Goal: Task Accomplishment & Management: Manage account settings

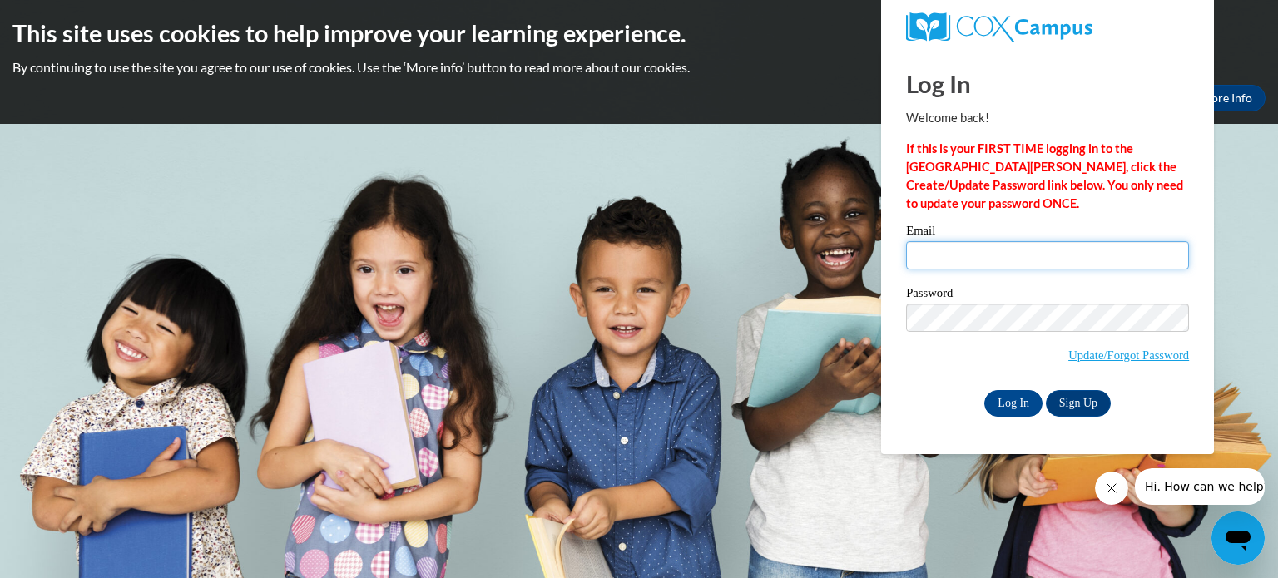
click at [974, 251] on input "Email" at bounding box center [1047, 255] width 283 height 28
type input "[EMAIL_ADDRESS][DOMAIN_NAME]"
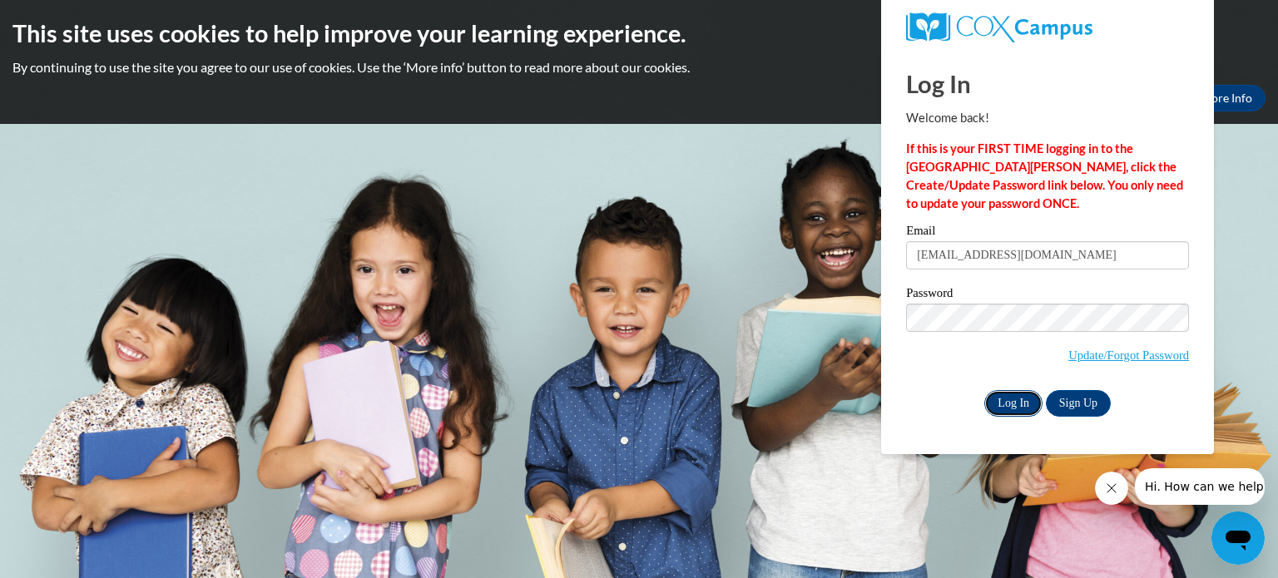
click at [1025, 407] on input "Log In" at bounding box center [1014, 403] width 58 height 27
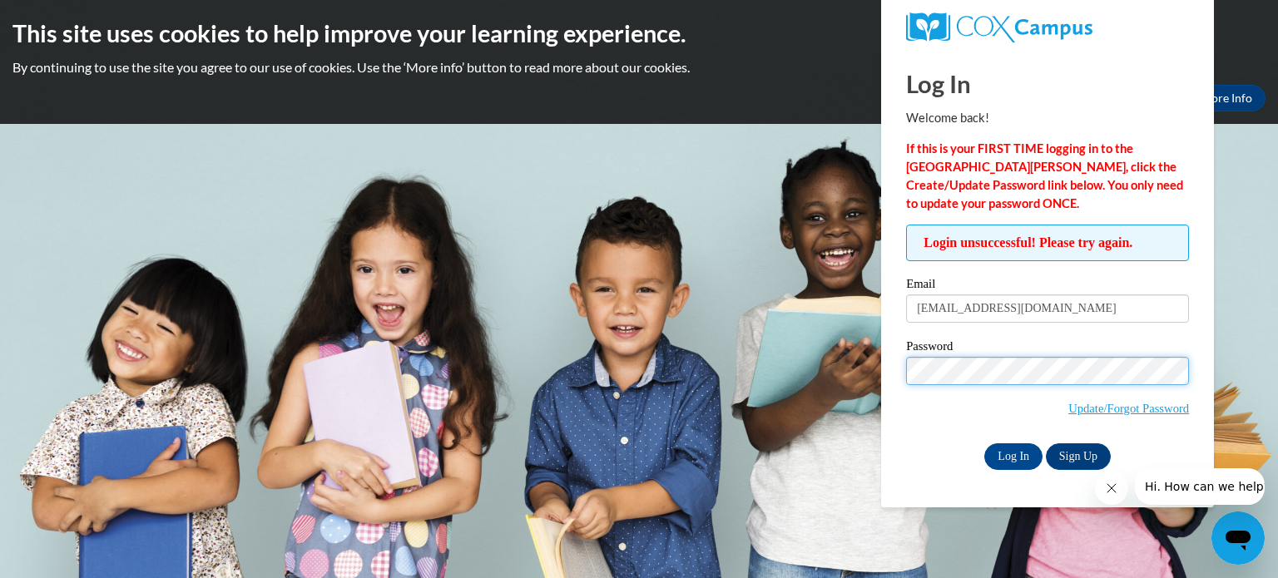
click at [985, 444] on input "Log In" at bounding box center [1014, 457] width 58 height 27
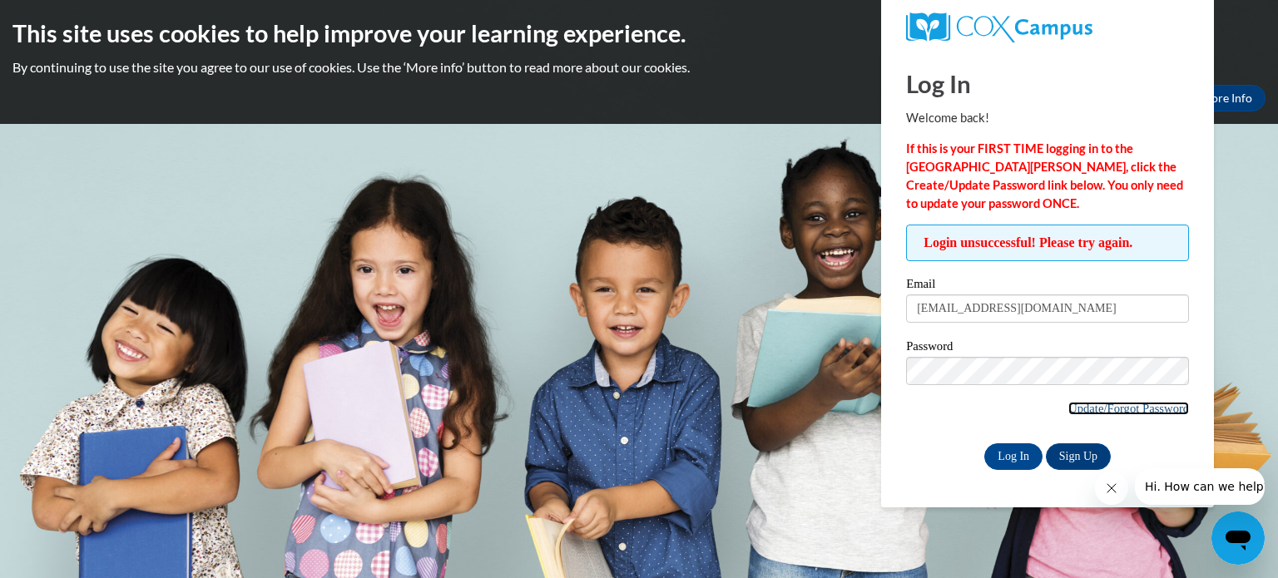
click at [1129, 409] on link "Update/Forgot Password" at bounding box center [1129, 408] width 121 height 13
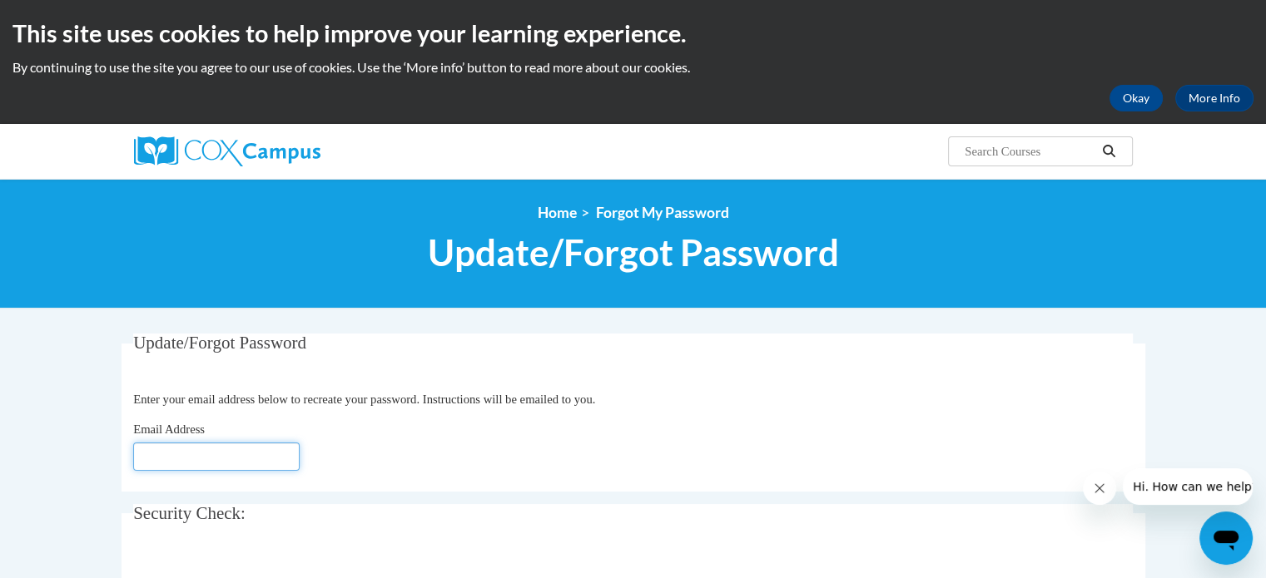
click at [215, 456] on input "Email Address" at bounding box center [216, 457] width 166 height 28
type input "[EMAIL_ADDRESS][DOMAIN_NAME]"
click at [253, 347] on span "Update/Forgot Password" at bounding box center [219, 343] width 173 height 20
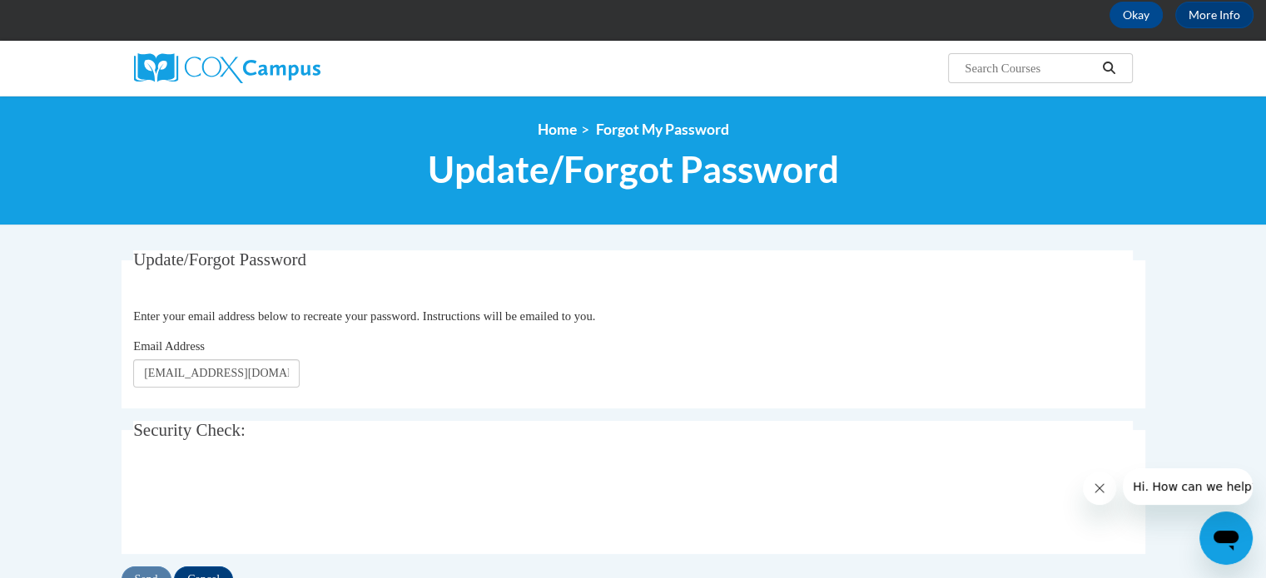
scroll to position [166, 0]
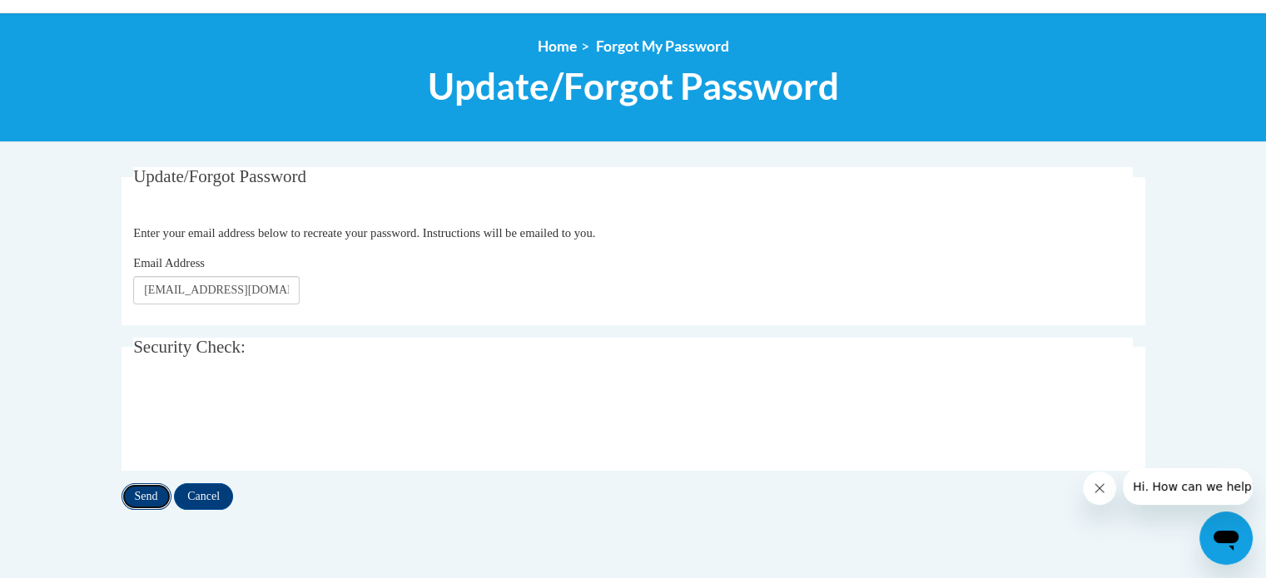
click at [144, 498] on input "Send" at bounding box center [147, 497] width 50 height 27
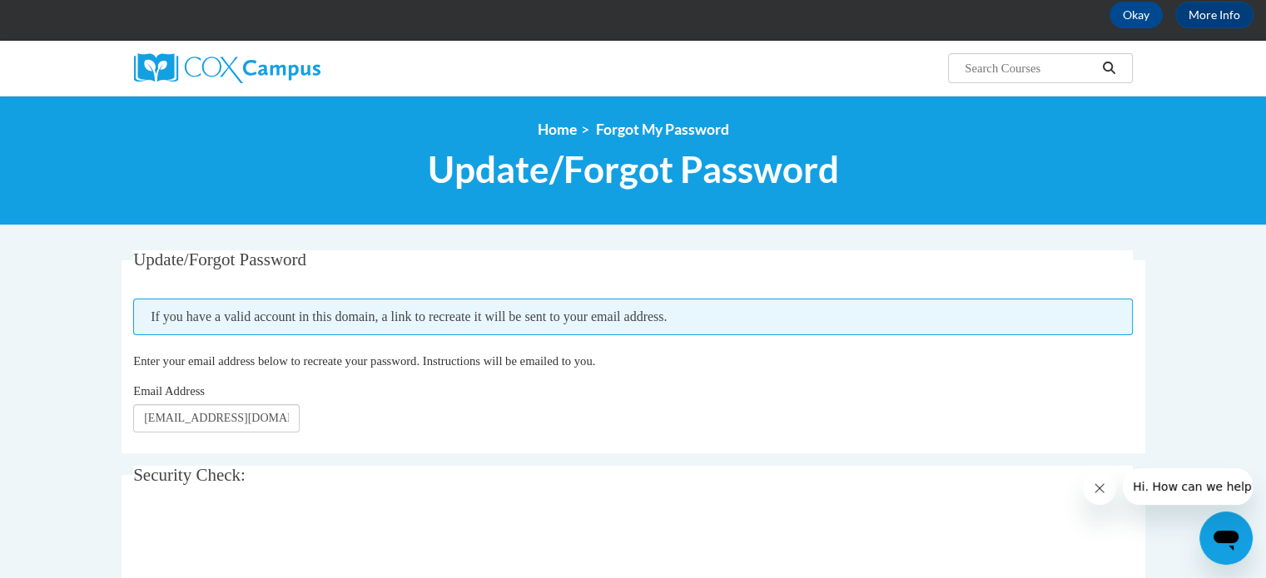
scroll to position [166, 0]
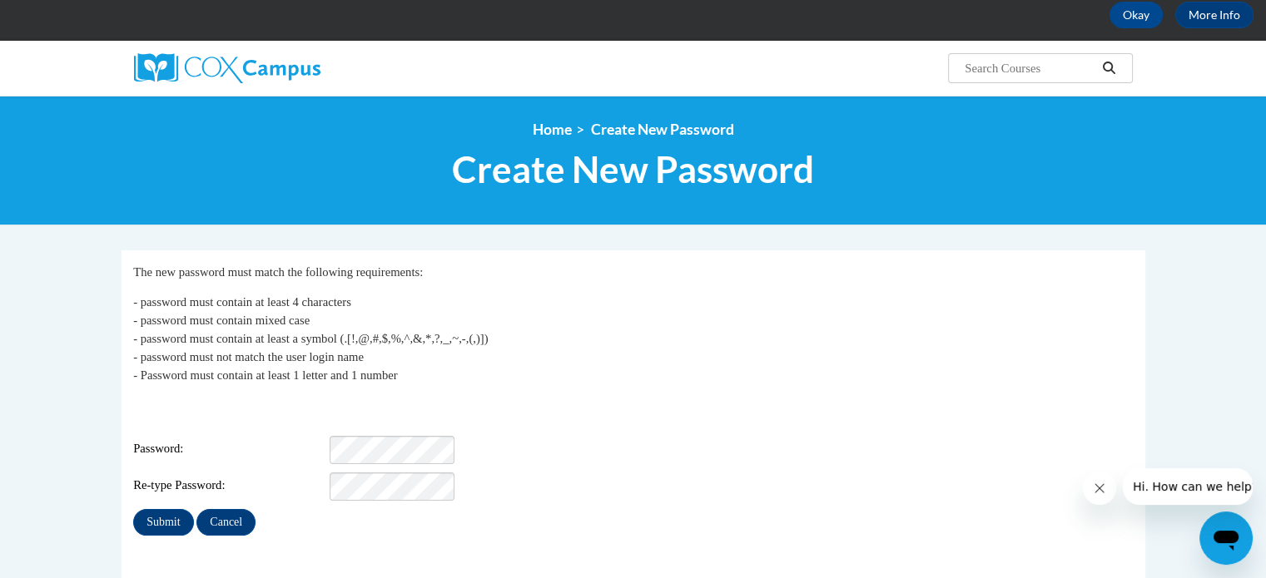
scroll to position [166, 0]
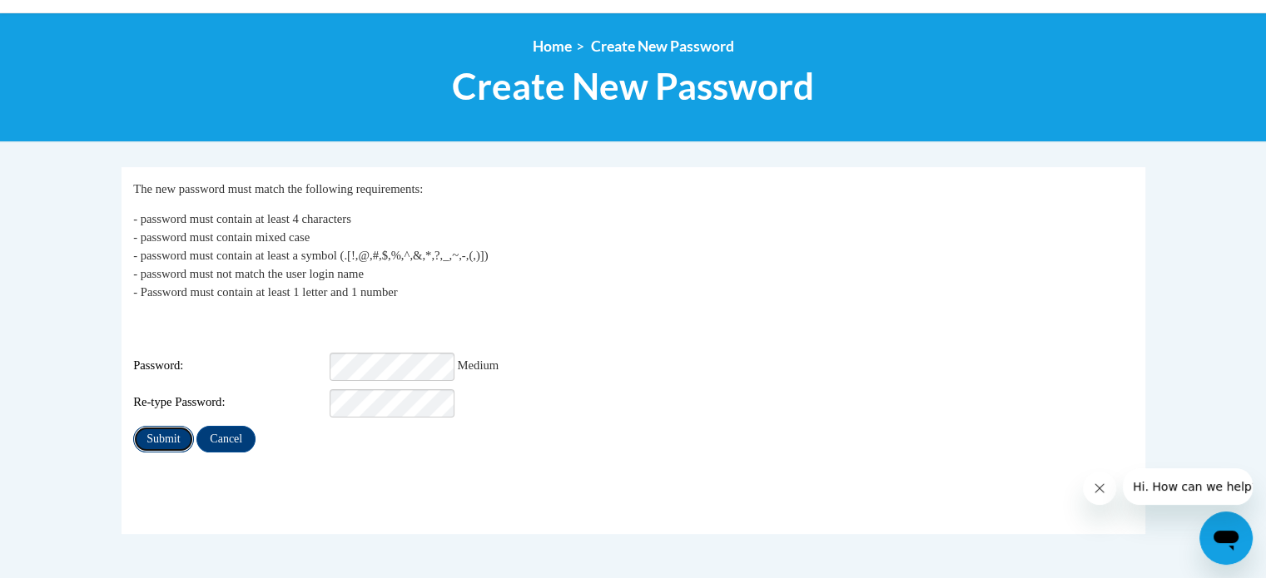
click at [166, 426] on input "Submit" at bounding box center [163, 439] width 60 height 27
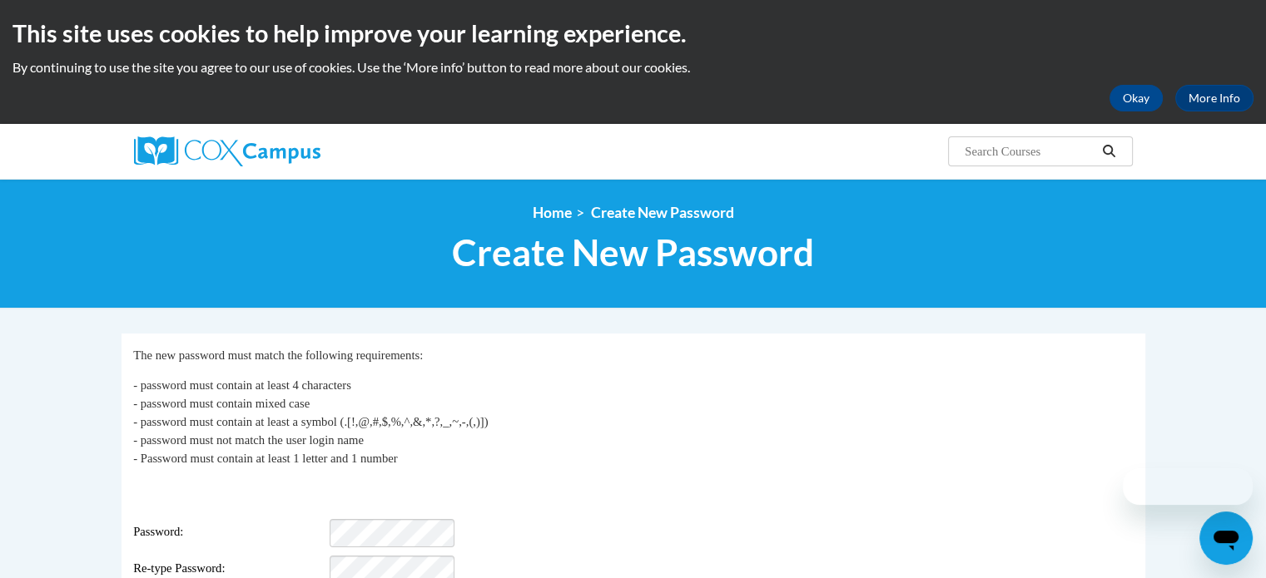
scroll to position [166, 0]
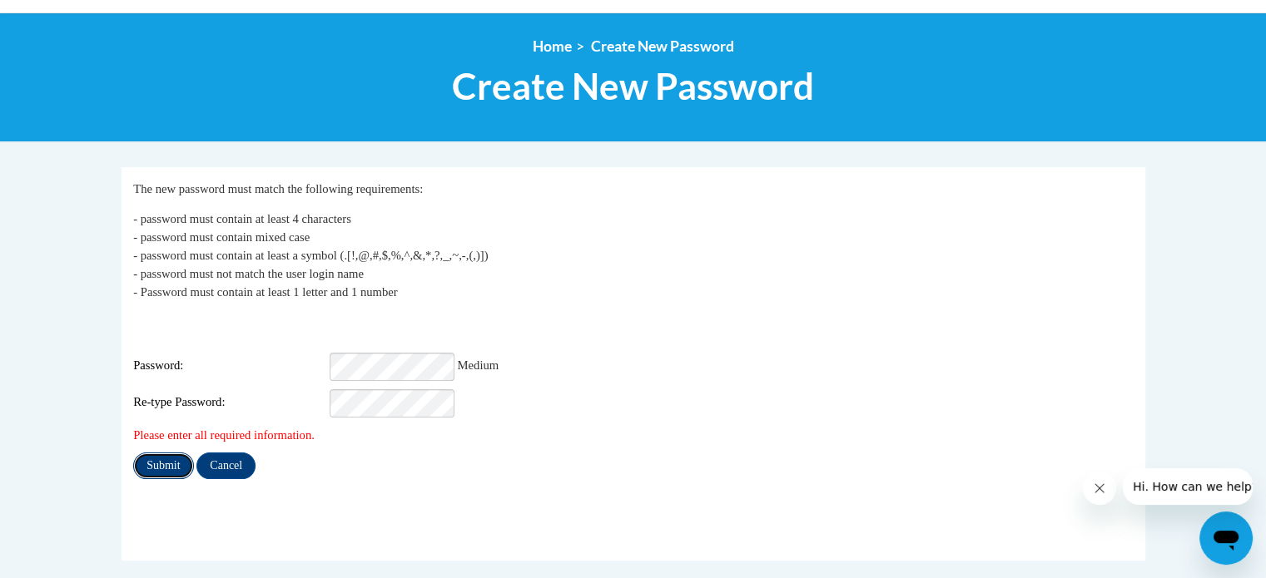
click at [154, 455] on input "Submit" at bounding box center [163, 466] width 60 height 27
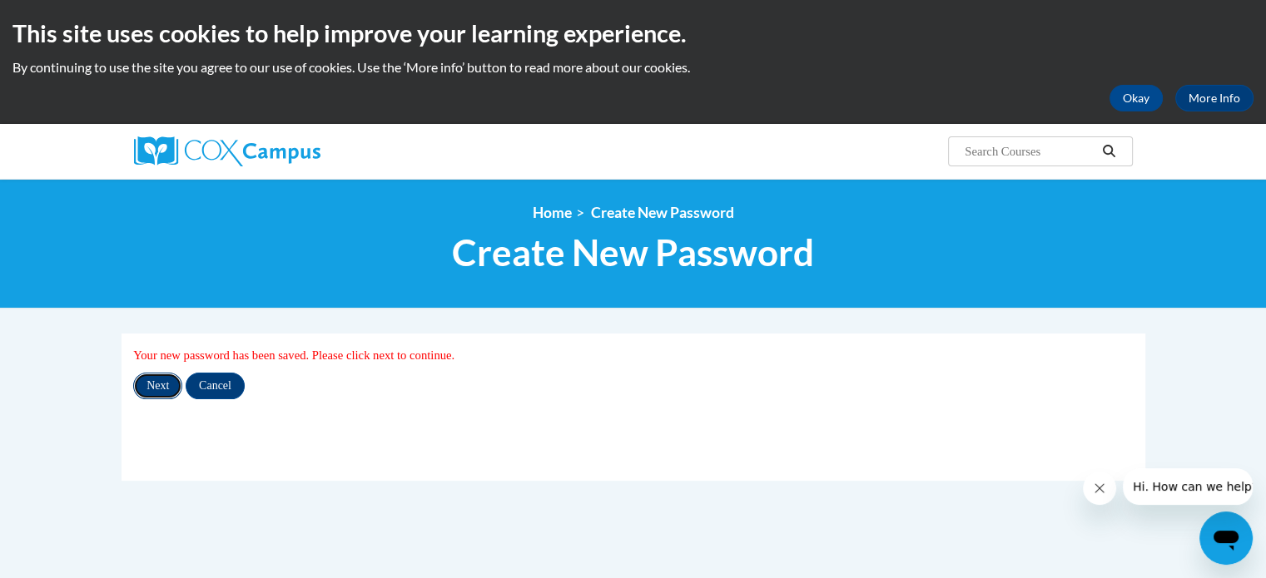
click at [152, 387] on input "Next" at bounding box center [157, 386] width 49 height 27
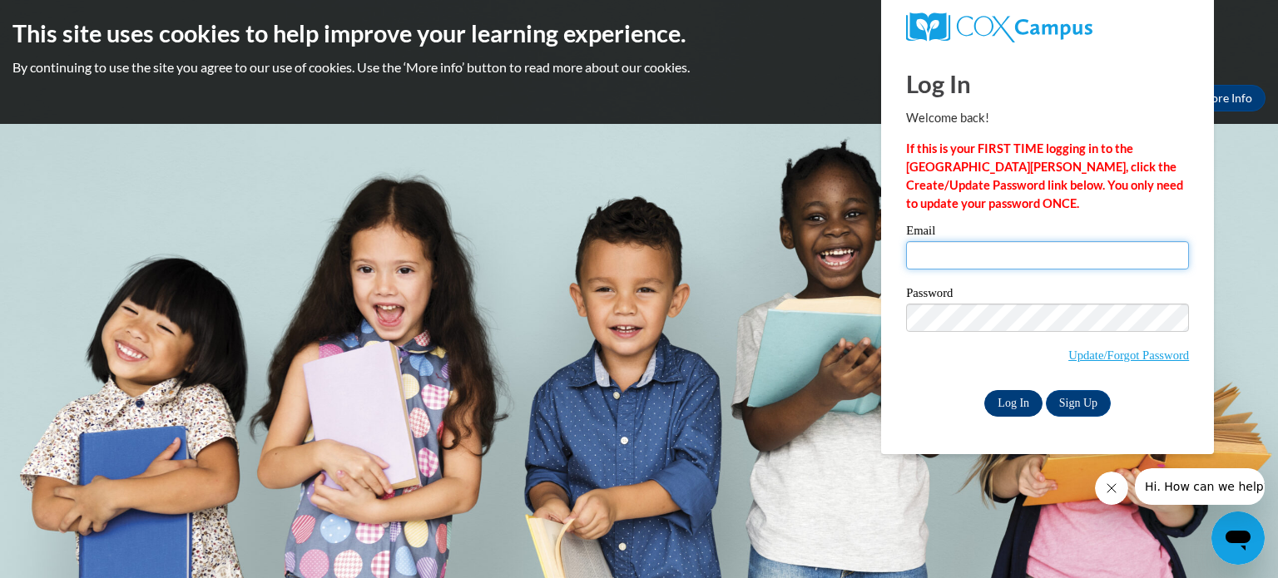
type input "[EMAIL_ADDRESS][DOMAIN_NAME]"
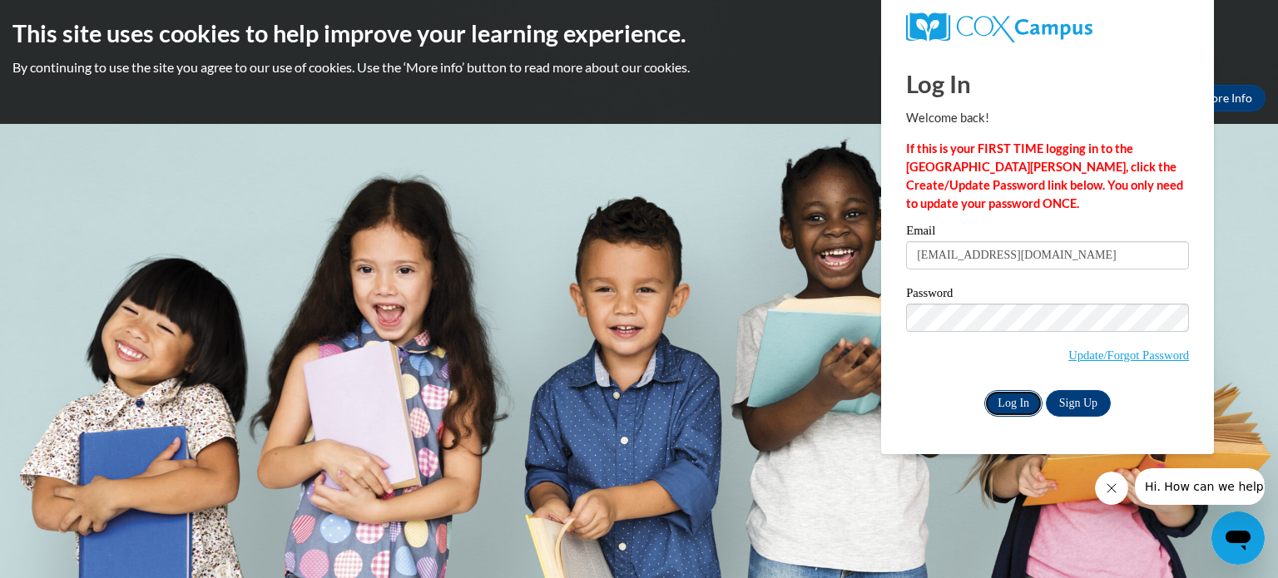
click at [1018, 402] on input "Log In" at bounding box center [1014, 403] width 58 height 27
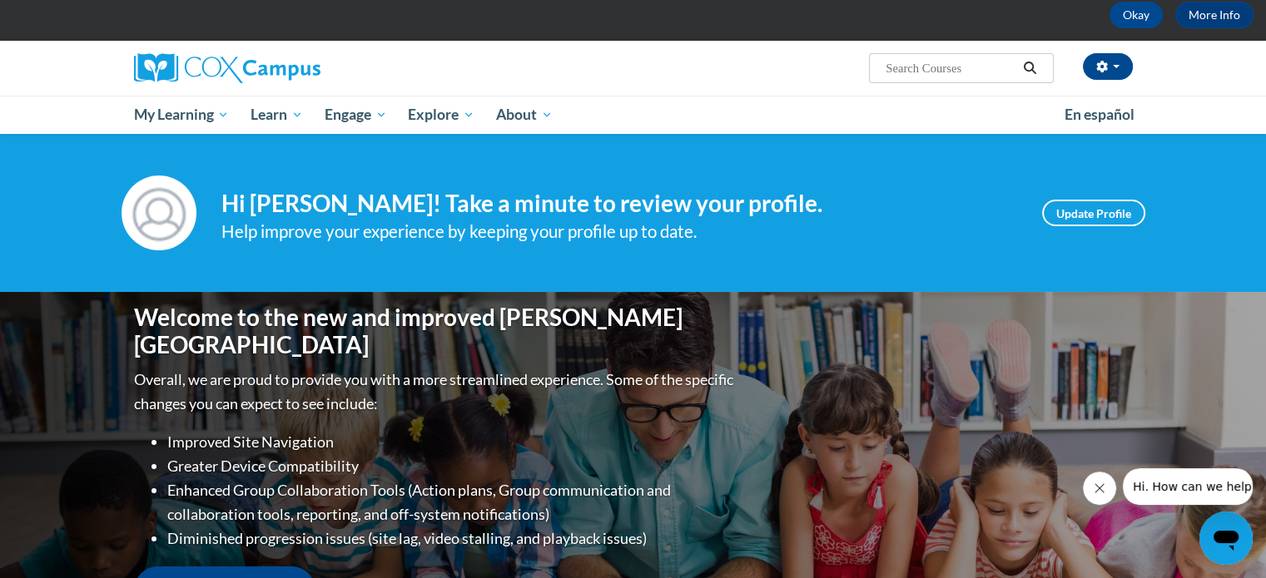
scroll to position [166, 0]
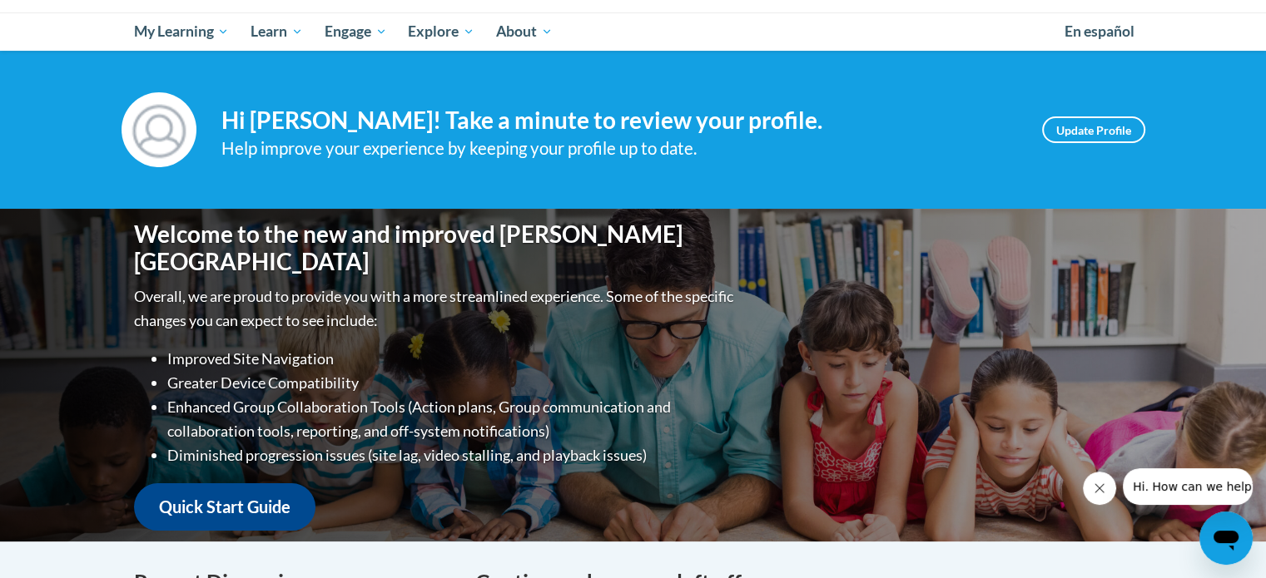
drag, startPoint x: 226, startPoint y: 0, endPoint x: 736, endPoint y: 253, distance: 569.5
click at [736, 254] on div "Welcome to the new and improved Cox Campus Overall, we are proud to provide you…" at bounding box center [633, 375] width 1049 height 333
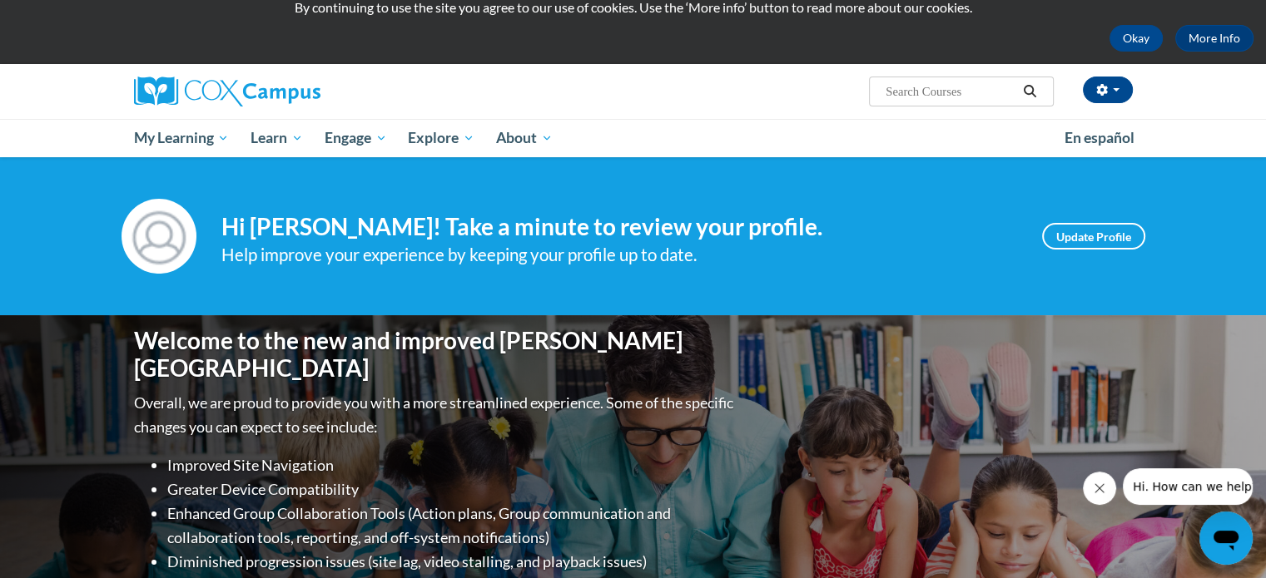
scroll to position [0, 0]
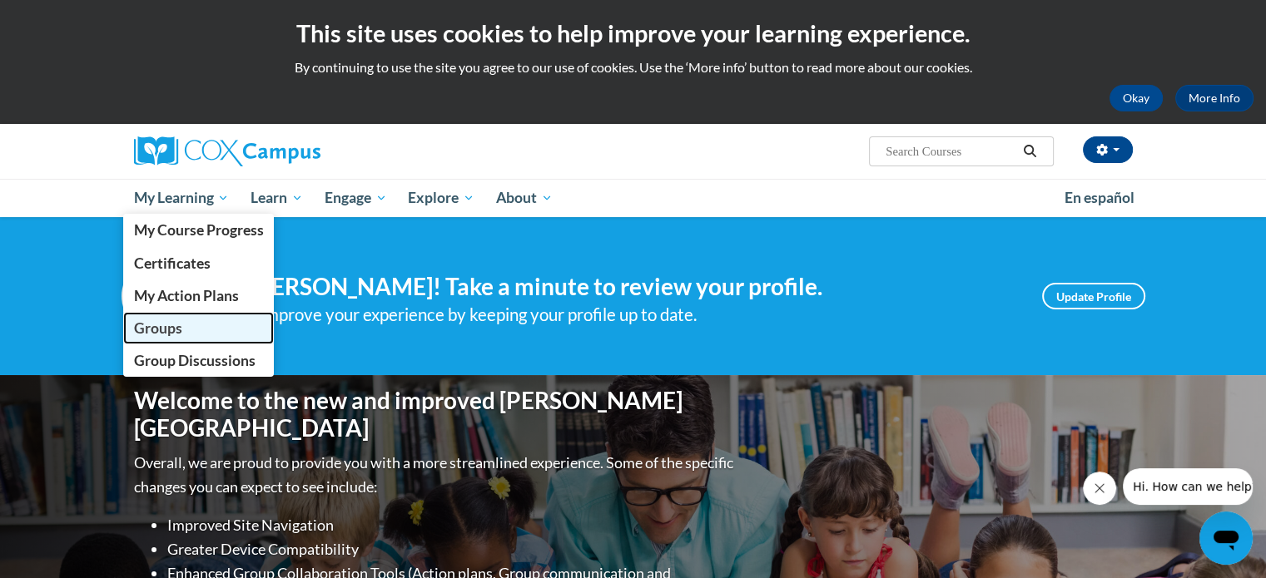
click at [165, 332] on span "Groups" at bounding box center [157, 328] width 48 height 17
click at [177, 326] on span "Groups" at bounding box center [157, 328] width 48 height 17
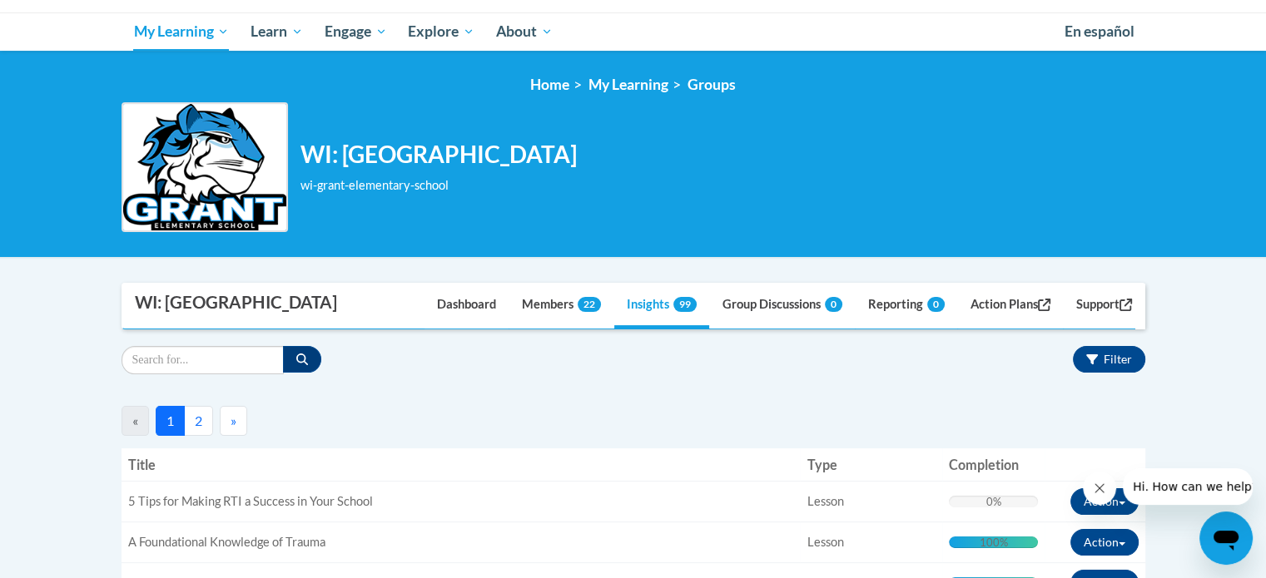
scroll to position [250, 0]
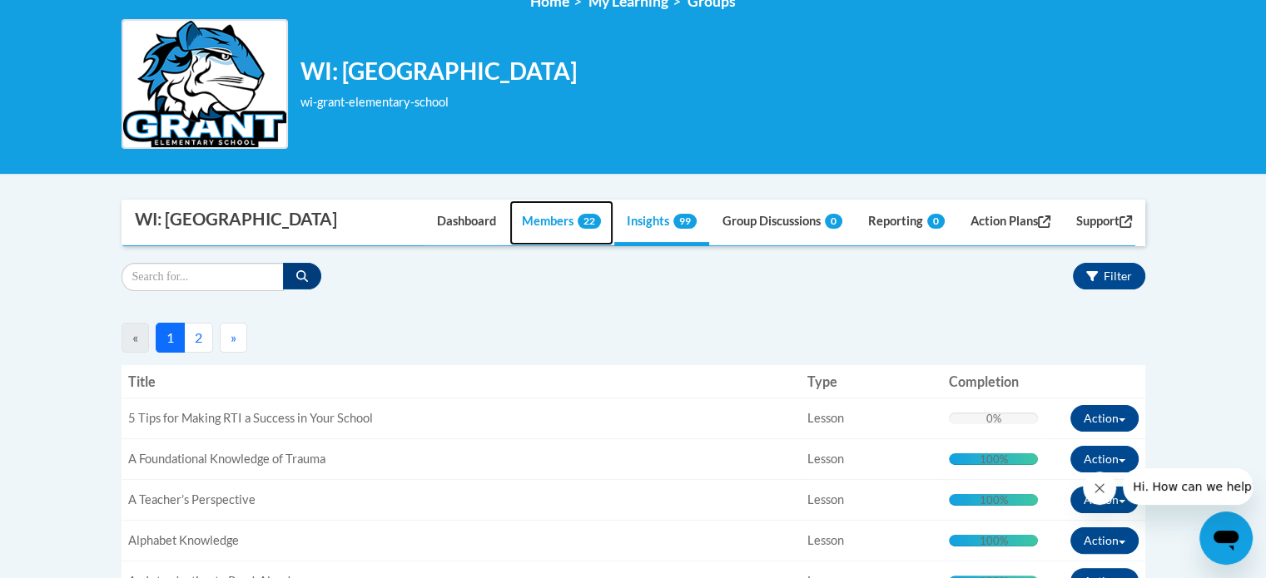
click at [539, 224] on link "Members 22" at bounding box center [561, 223] width 104 height 45
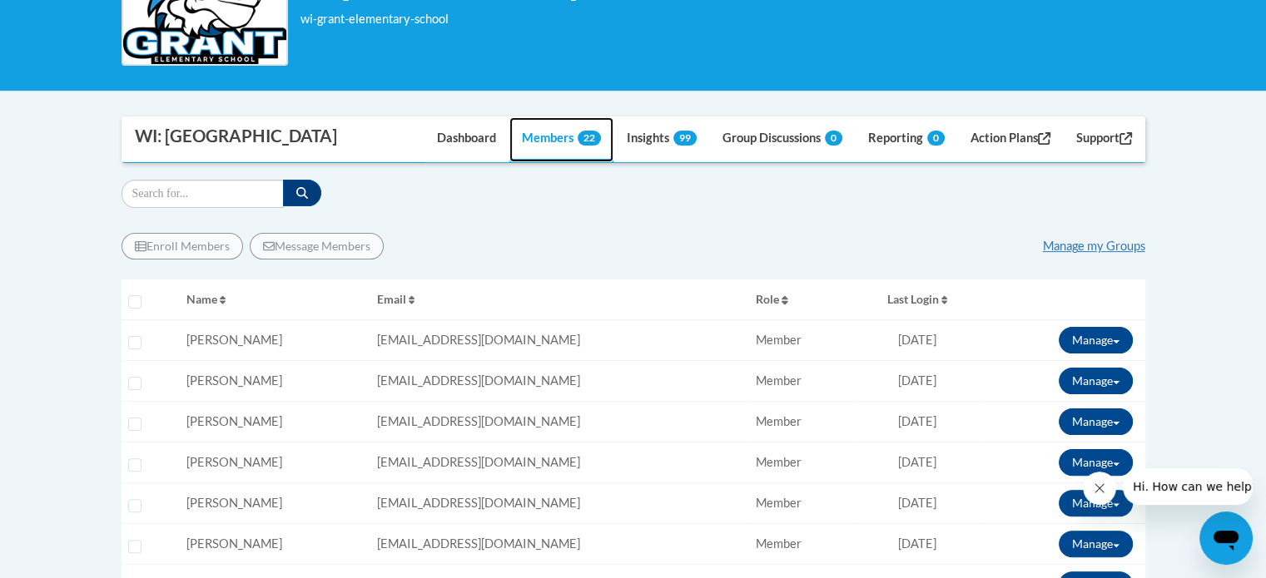
scroll to position [416, 0]
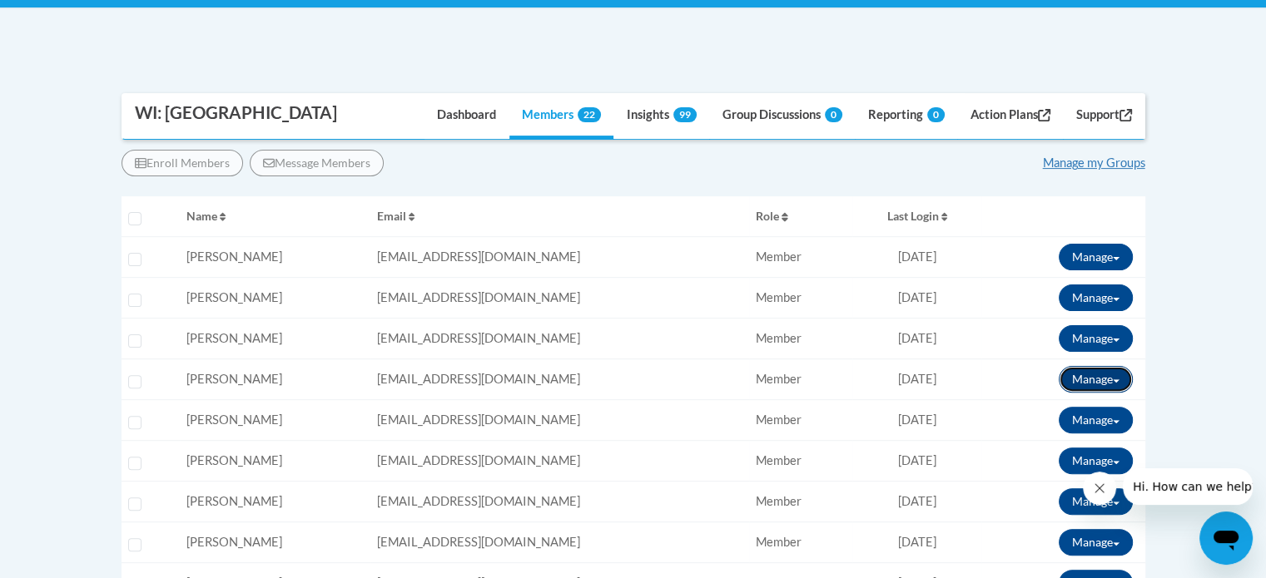
click at [1115, 370] on button "Manage" at bounding box center [1096, 379] width 74 height 27
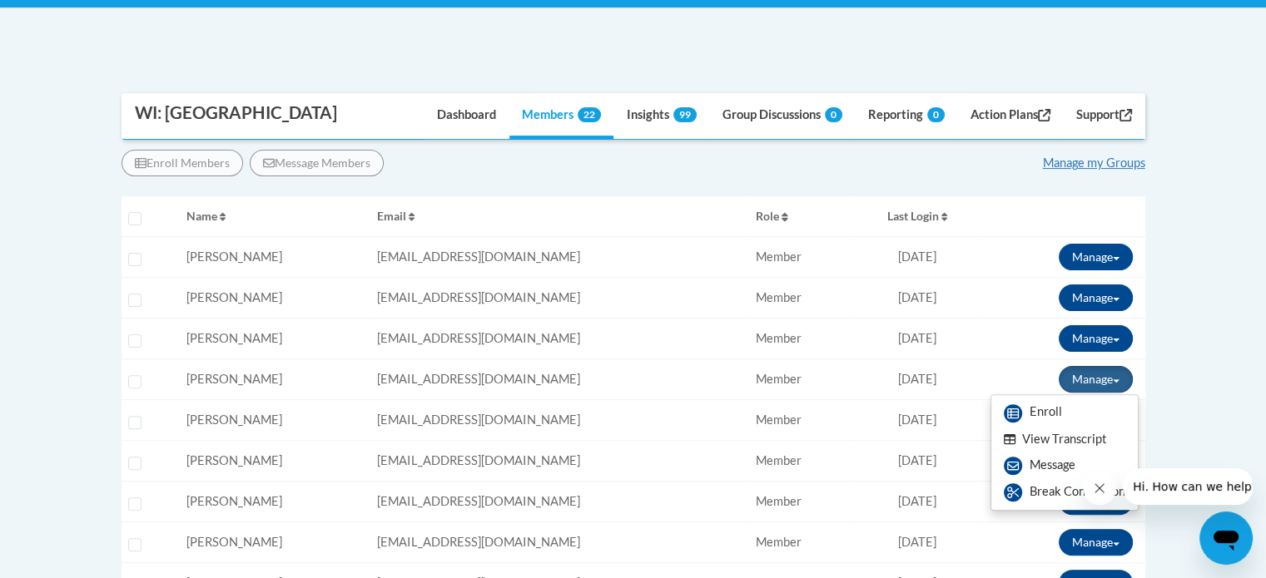
click at [1103, 484] on icon "Close message from company" at bounding box center [1099, 488] width 8 height 8
click at [1074, 490] on link "Break Connection" at bounding box center [1064, 492] width 146 height 27
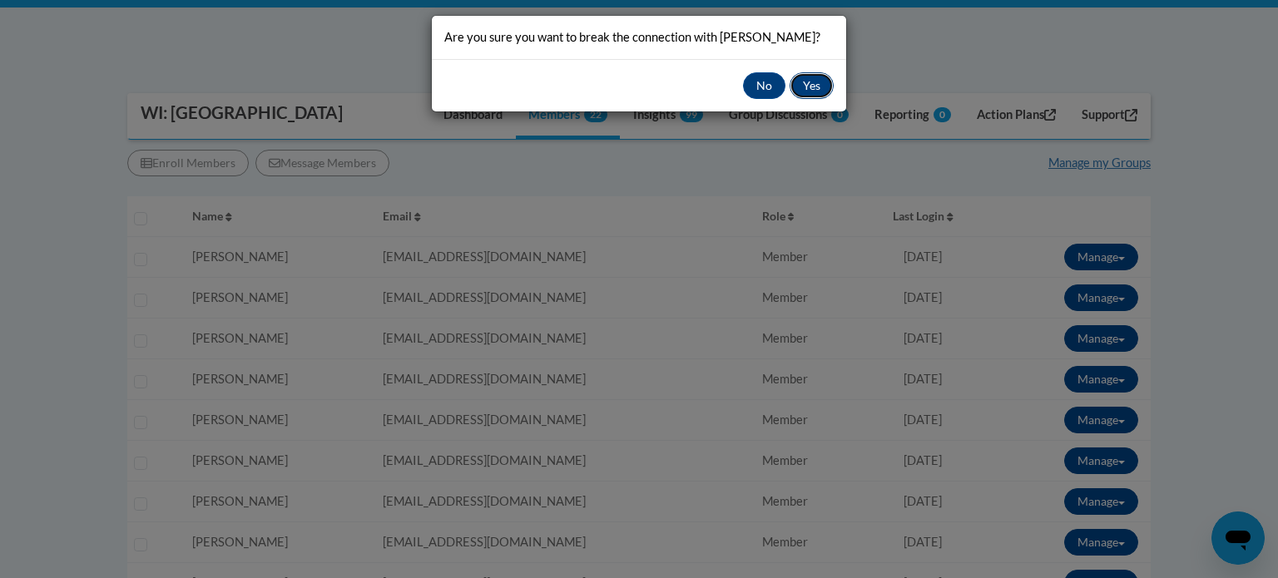
click at [809, 77] on button "Yes" at bounding box center [812, 85] width 44 height 27
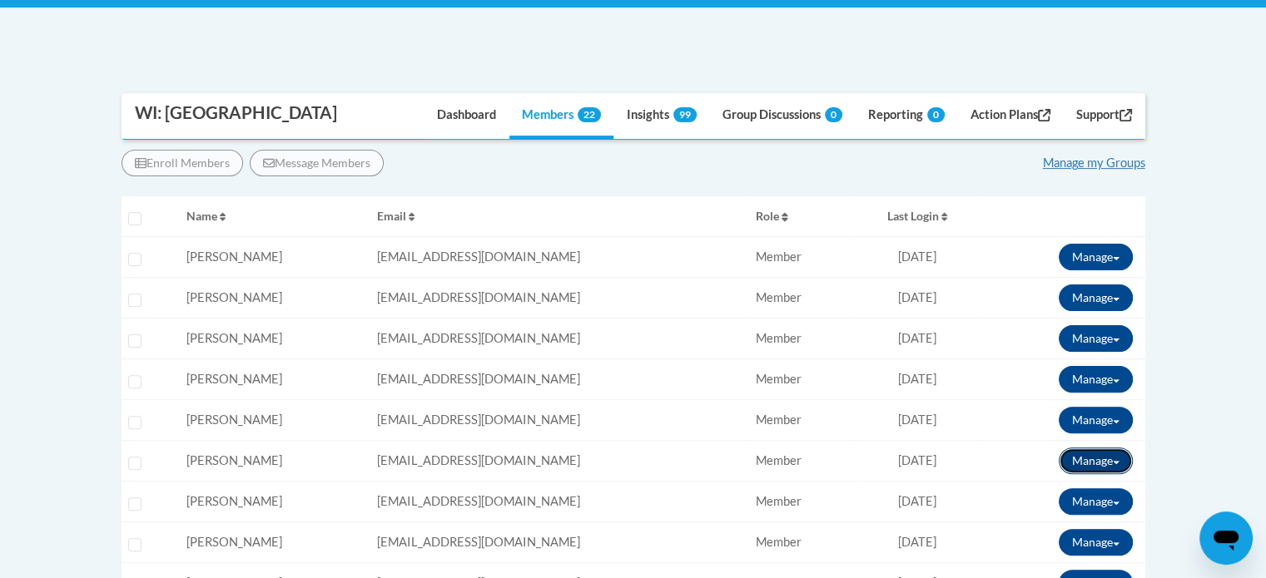
click at [1107, 454] on button "Manage" at bounding box center [1096, 461] width 74 height 27
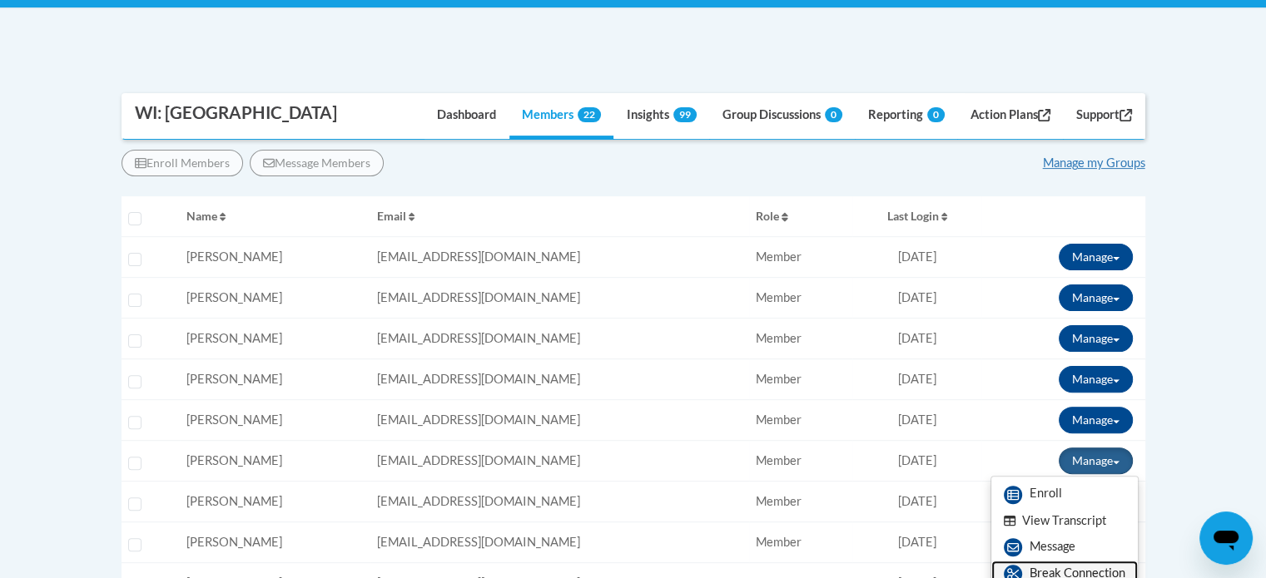
click at [1094, 573] on link "Break Connection" at bounding box center [1064, 574] width 146 height 27
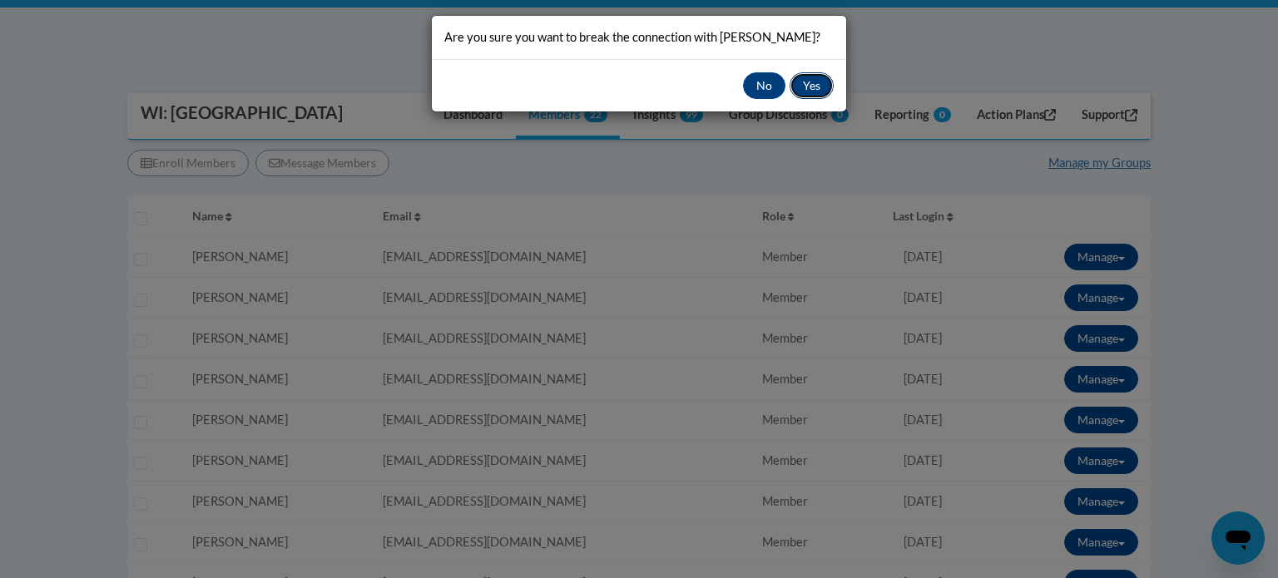
click at [801, 81] on button "Yes" at bounding box center [812, 85] width 44 height 27
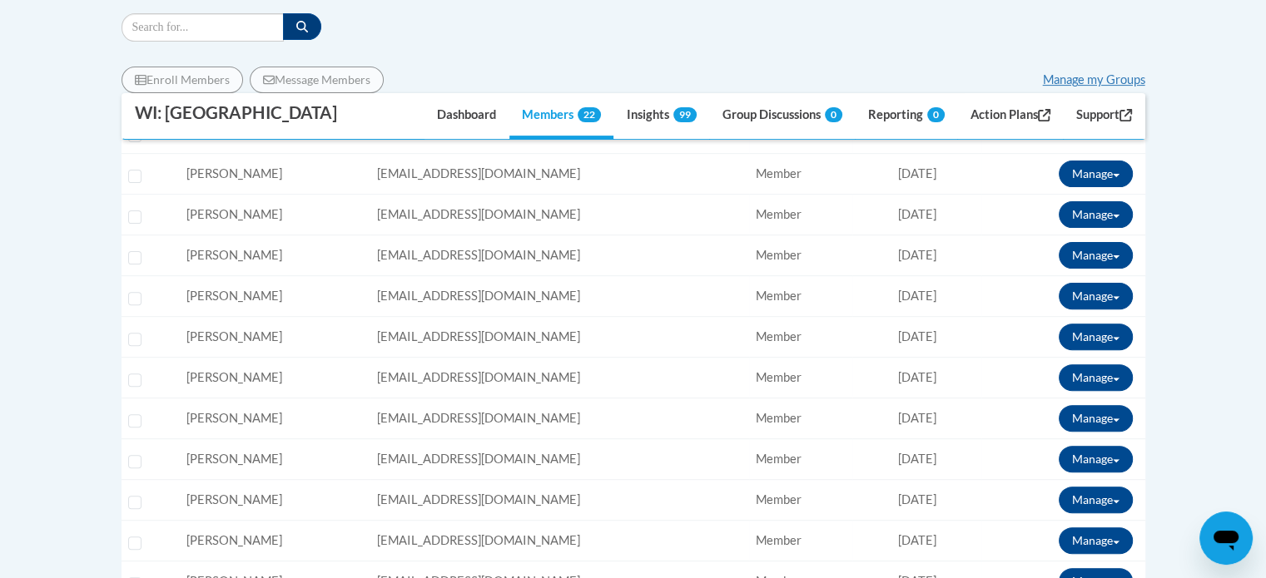
scroll to position [583, 0]
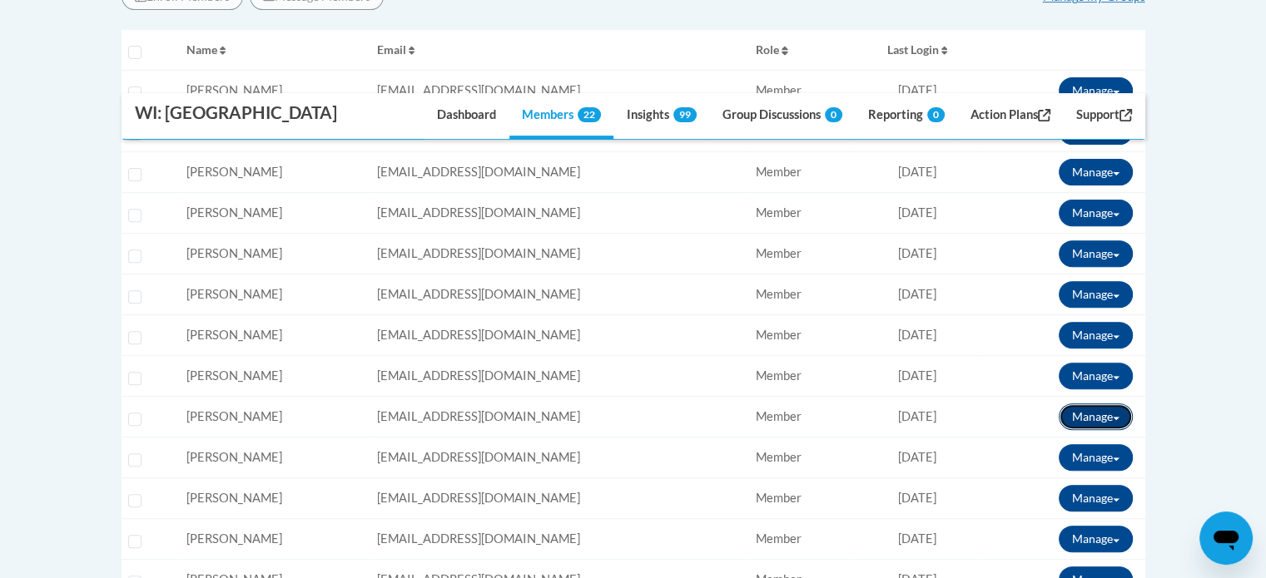
click at [1092, 408] on button "Manage" at bounding box center [1096, 417] width 74 height 27
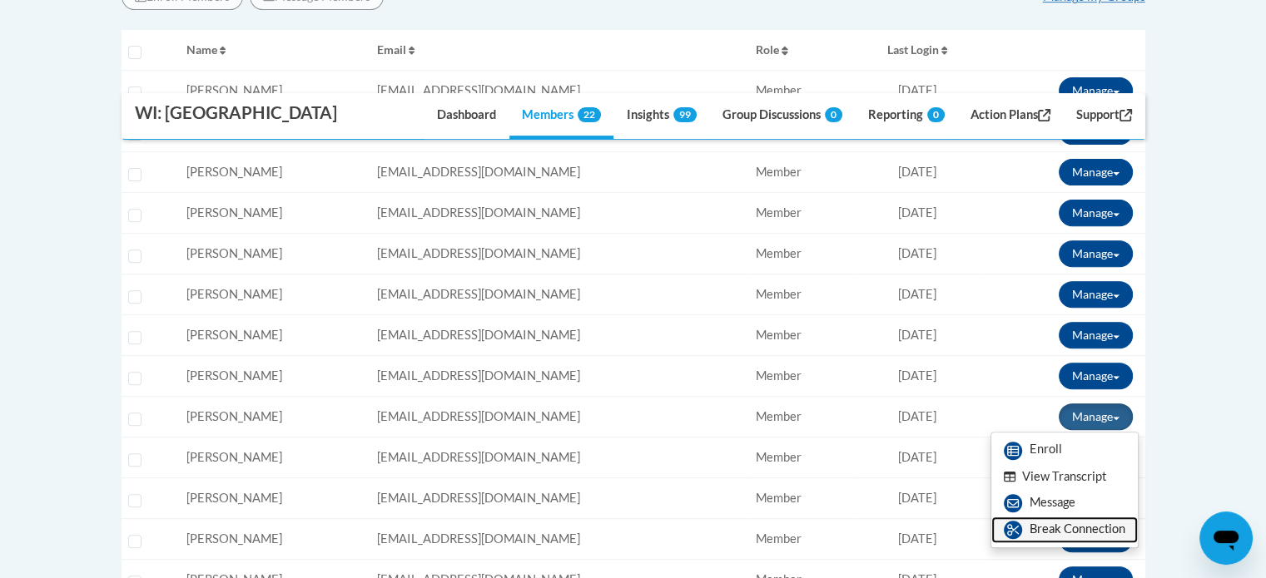
click at [1061, 529] on link "Break Connection" at bounding box center [1064, 530] width 146 height 27
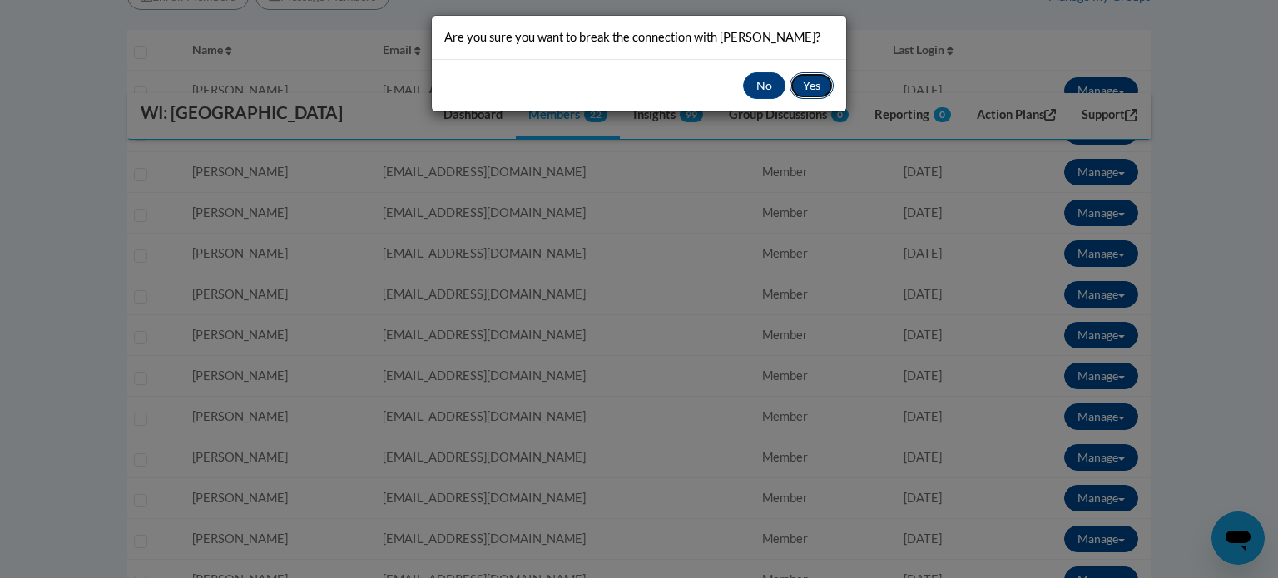
click at [805, 77] on button "Yes" at bounding box center [812, 85] width 44 height 27
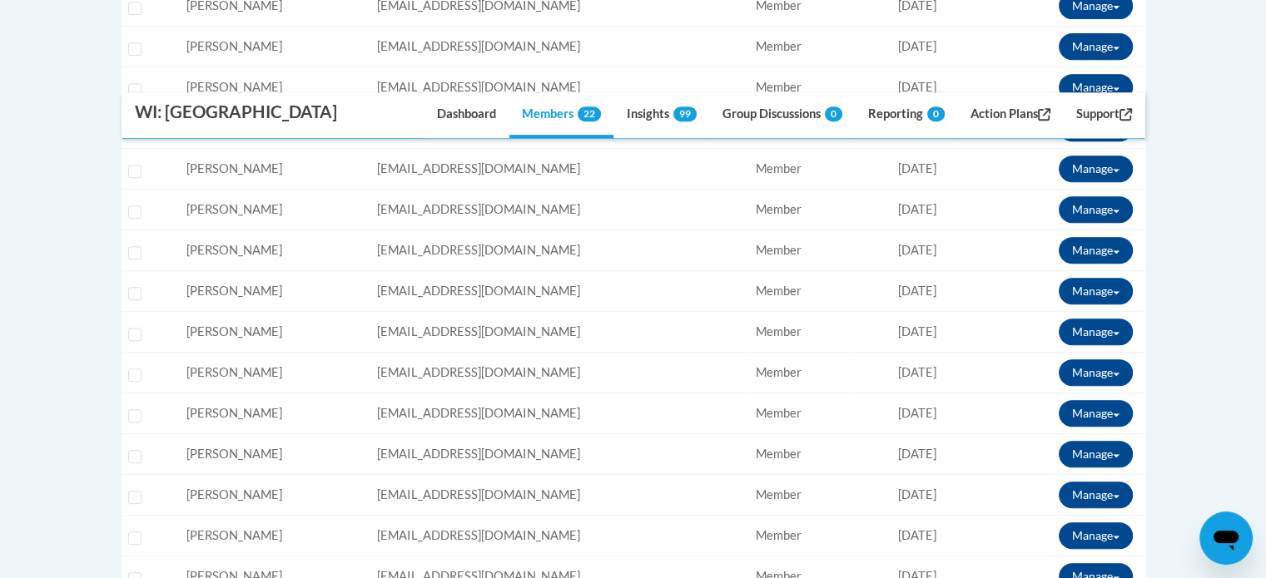
scroll to position [832, 0]
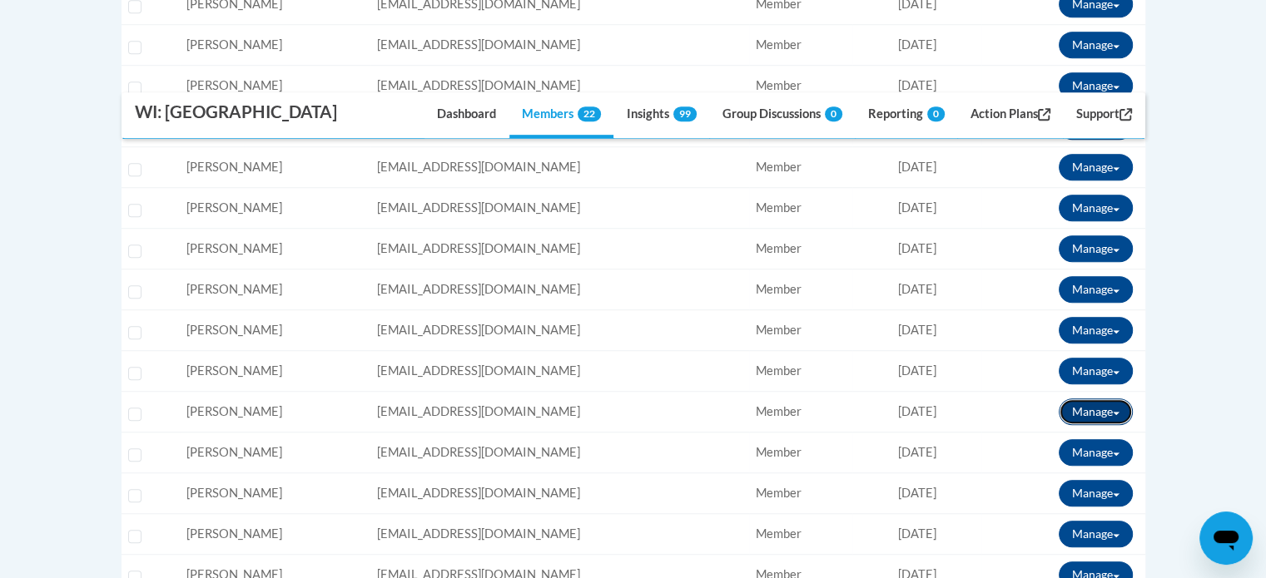
click at [1094, 407] on button "Manage" at bounding box center [1096, 412] width 74 height 27
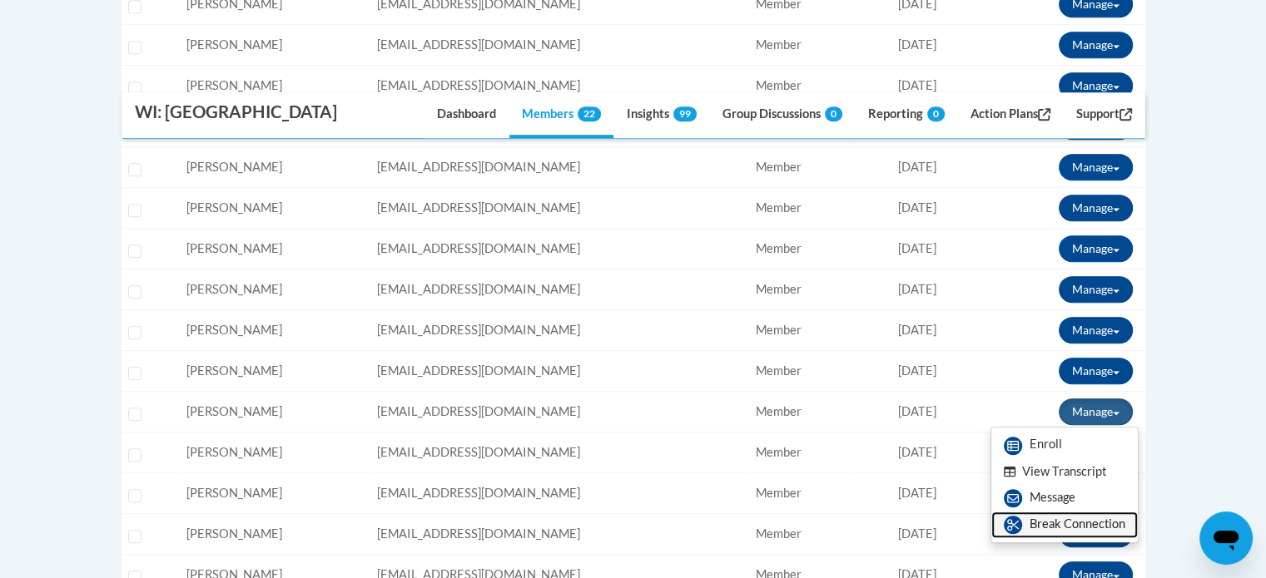
click at [1051, 526] on link "Break Connection" at bounding box center [1064, 525] width 146 height 27
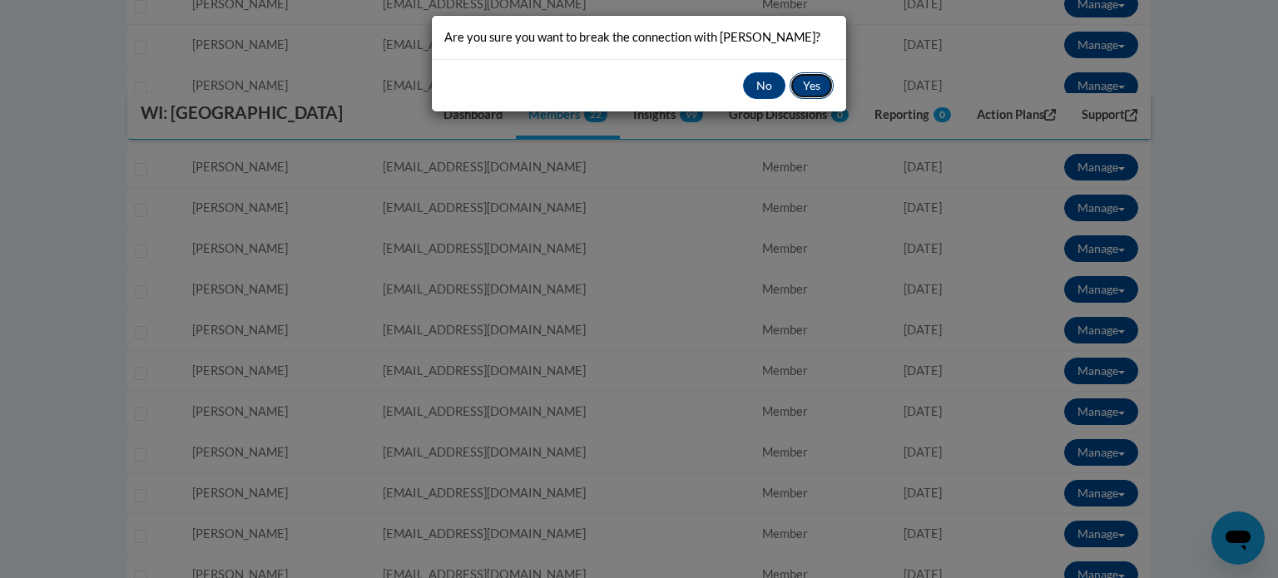
click at [806, 79] on button "Yes" at bounding box center [812, 85] width 44 height 27
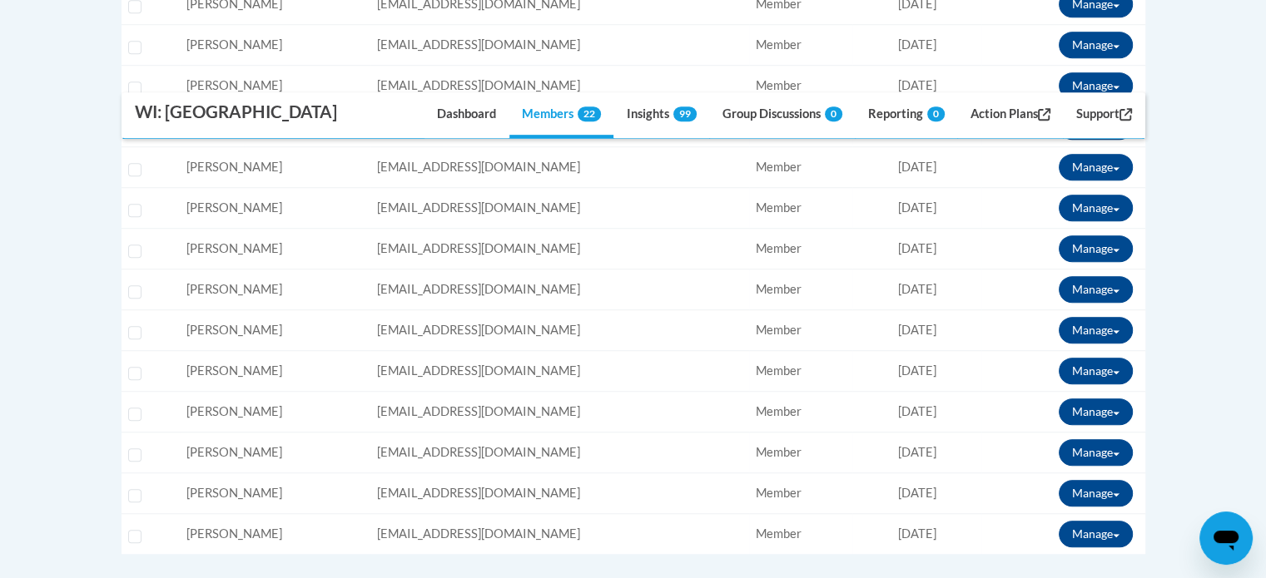
scroll to position [666, 0]
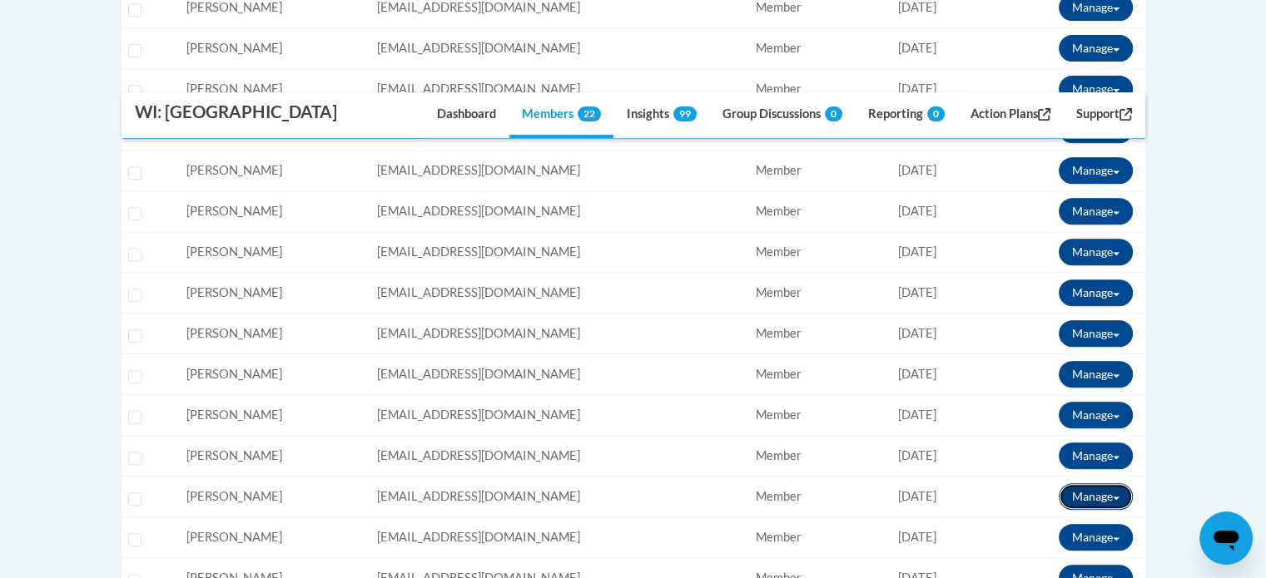
click at [1084, 489] on button "Manage" at bounding box center [1096, 497] width 74 height 27
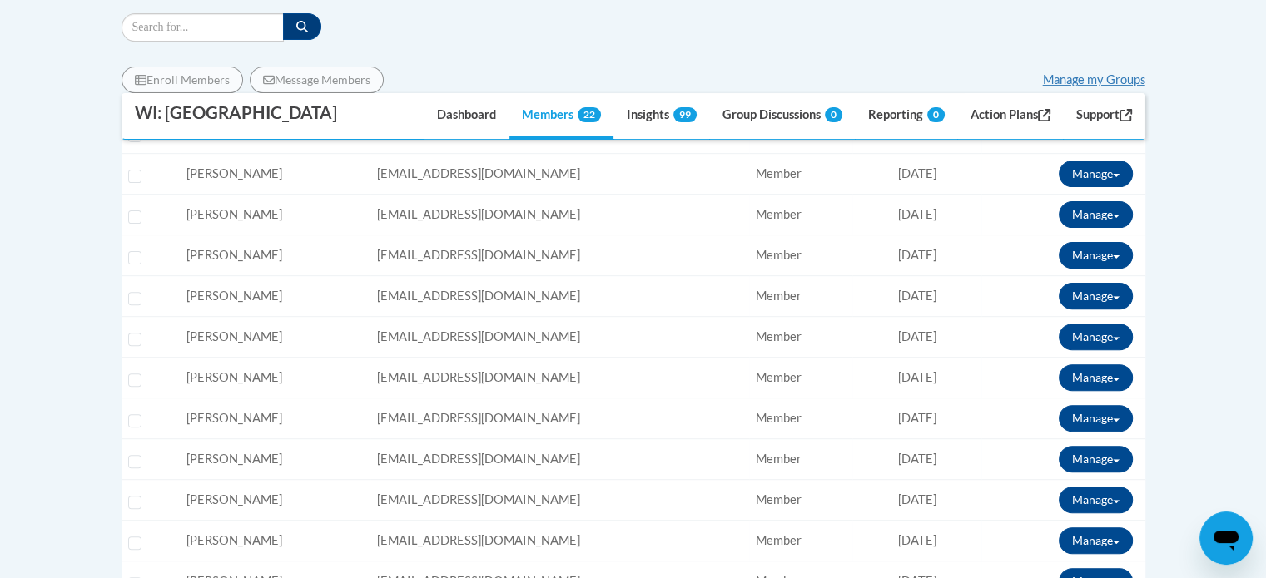
scroll to position [416, 0]
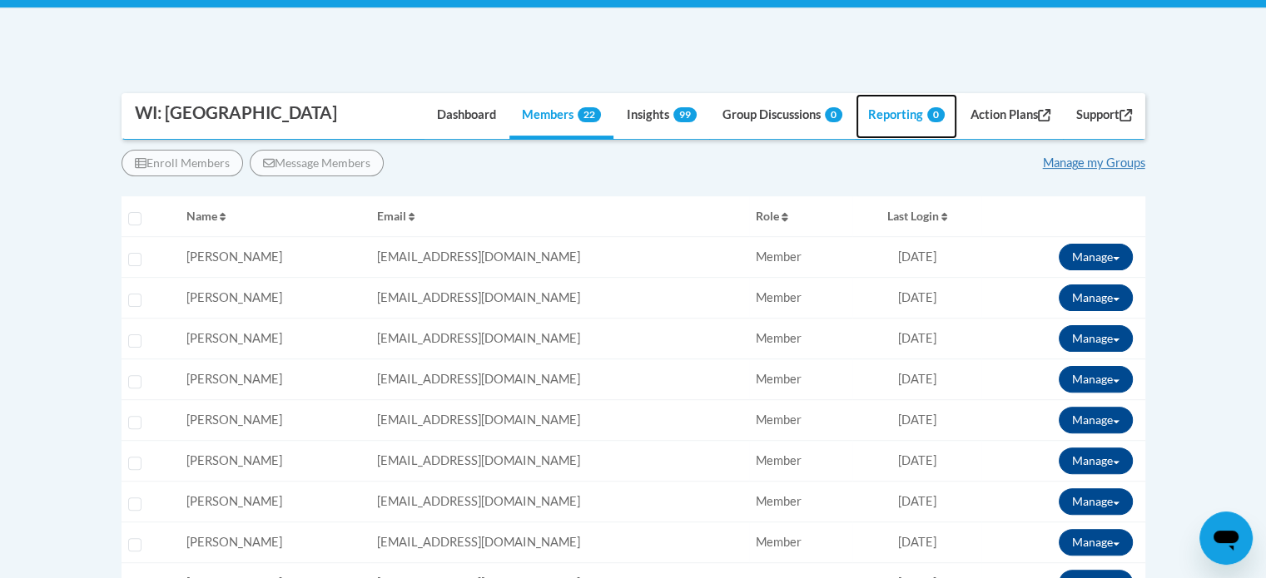
click at [877, 117] on link "Reporting 0" at bounding box center [907, 116] width 102 height 45
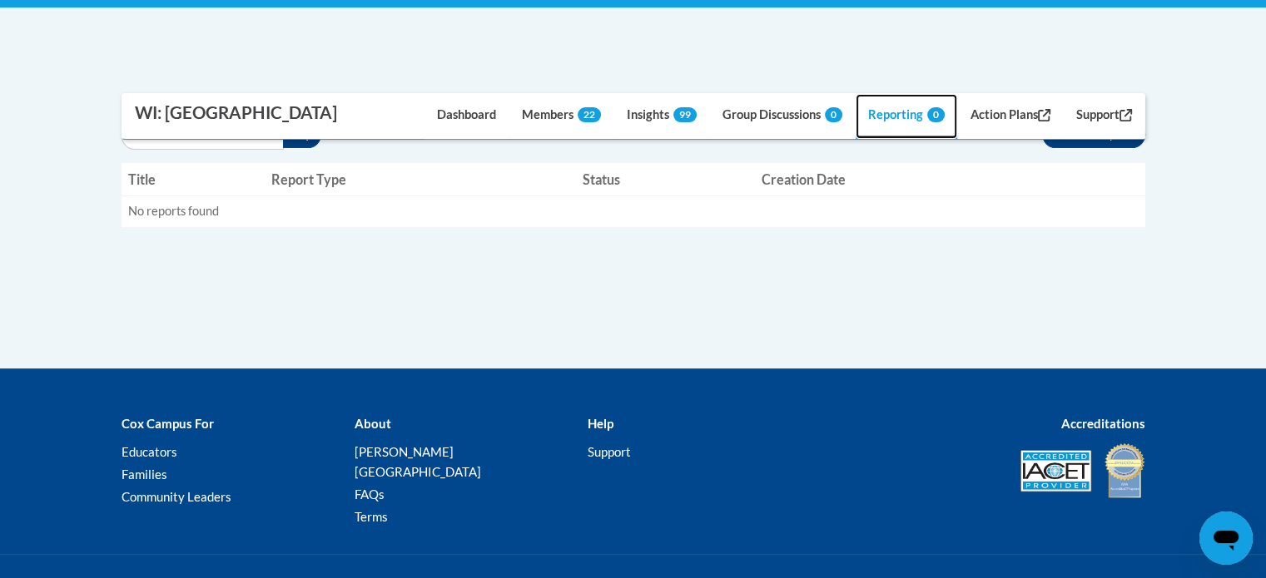
scroll to position [83, 0]
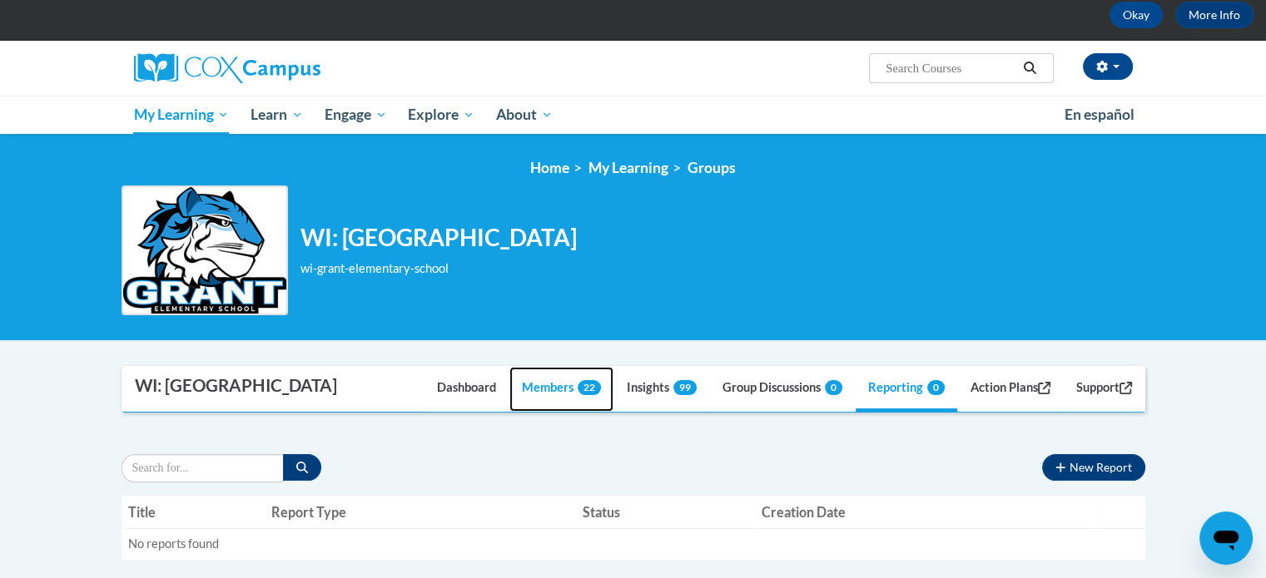
click at [529, 393] on link "Members 22" at bounding box center [561, 389] width 104 height 45
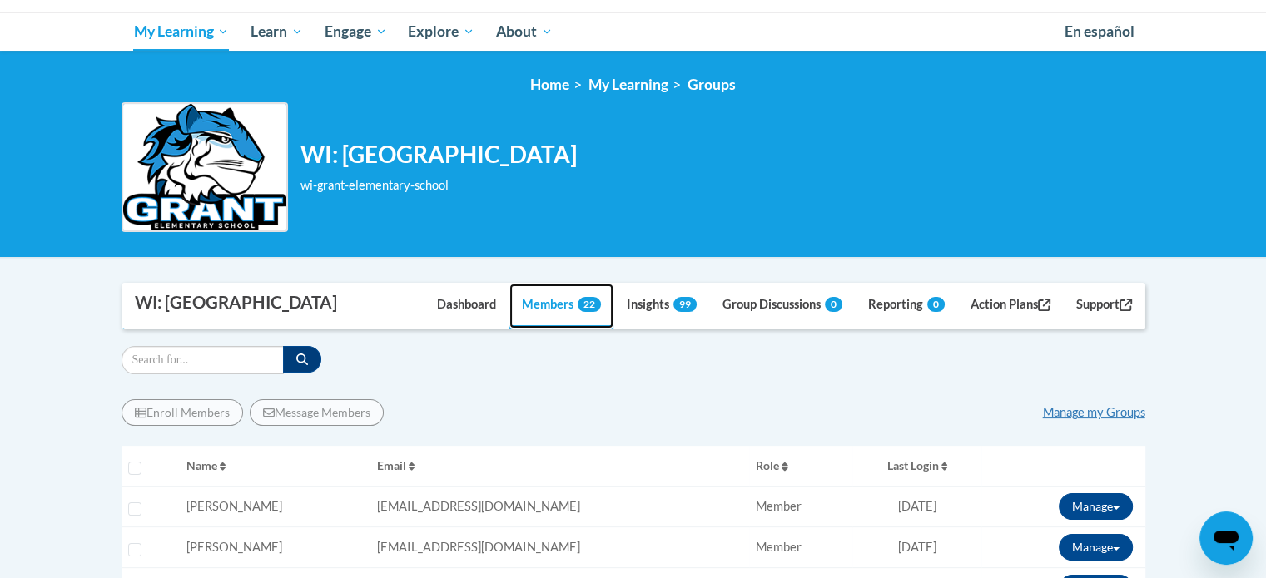
scroll to position [250, 0]
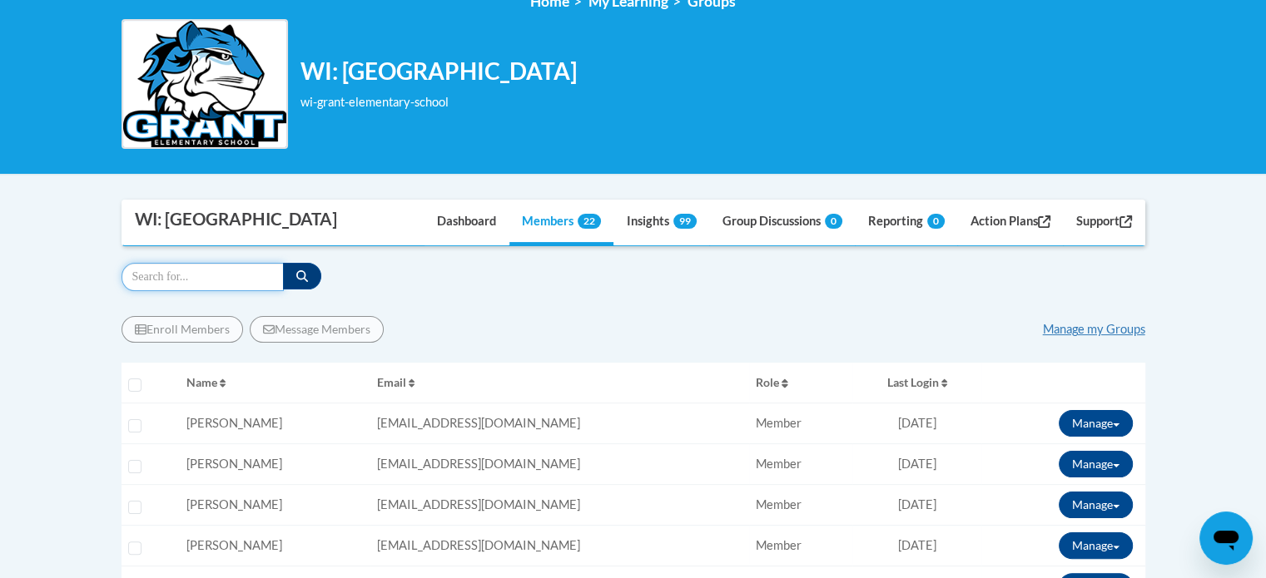
click at [213, 281] on input "Search" at bounding box center [203, 277] width 162 height 28
type input "Paige Kiestler"
click at [300, 279] on icon "button" at bounding box center [302, 276] width 12 height 12
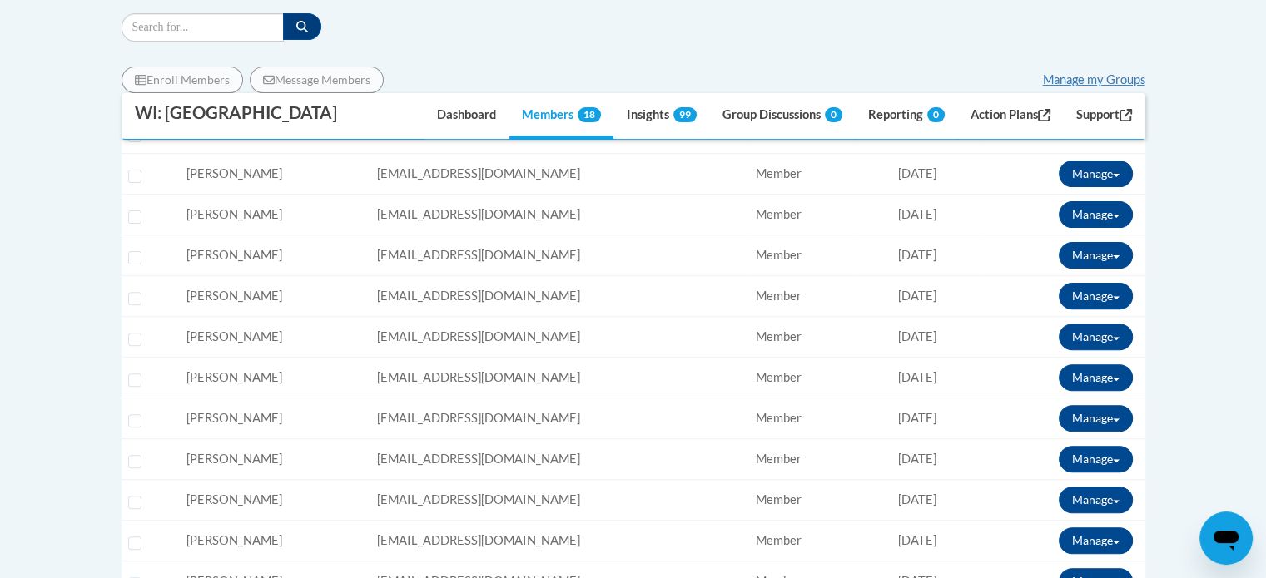
scroll to position [250, 0]
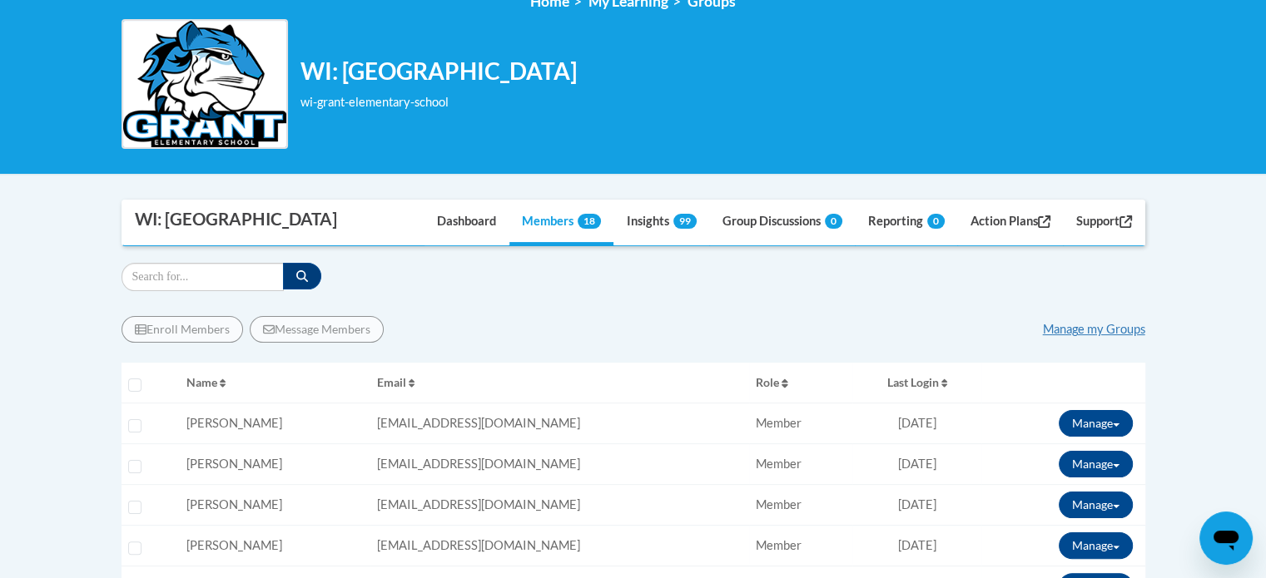
click at [1224, 527] on icon "Open messaging window" at bounding box center [1226, 539] width 30 height 30
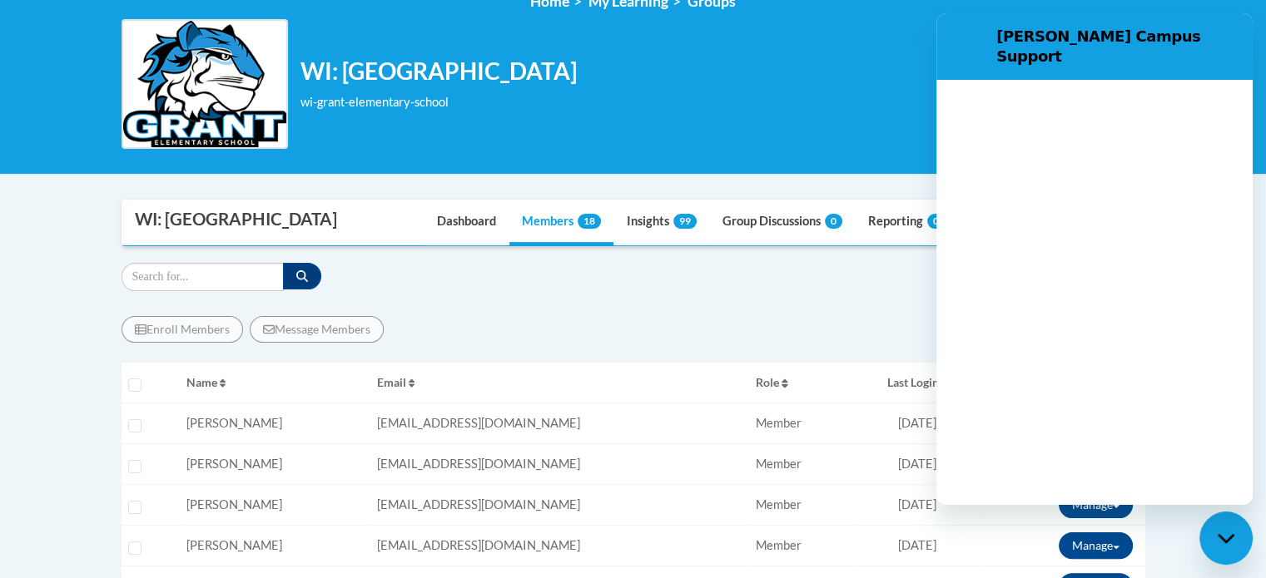
scroll to position [0, 0]
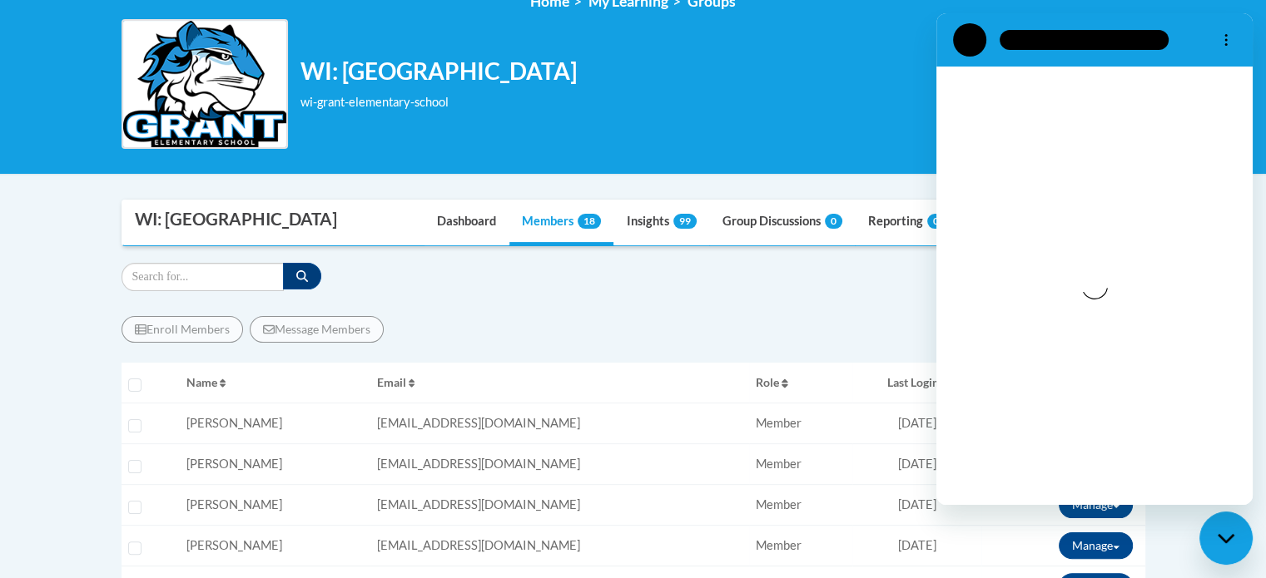
click at [782, 320] on div "Enroll Members Message Members Manage my Groups" at bounding box center [634, 329] width 1024 height 27
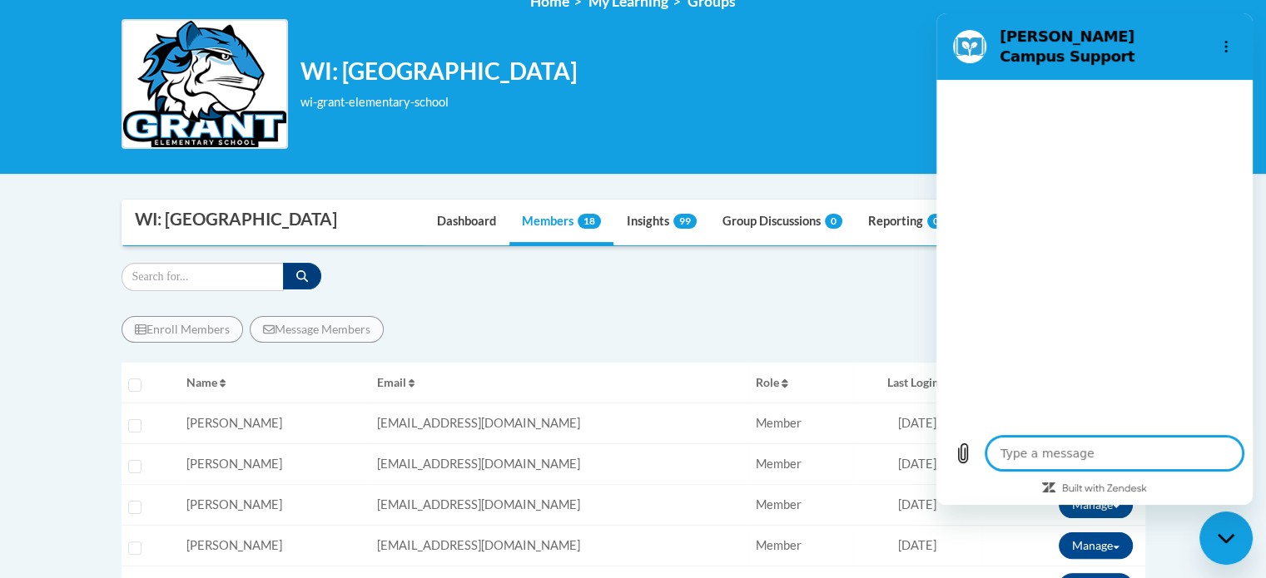
type textarea "x"
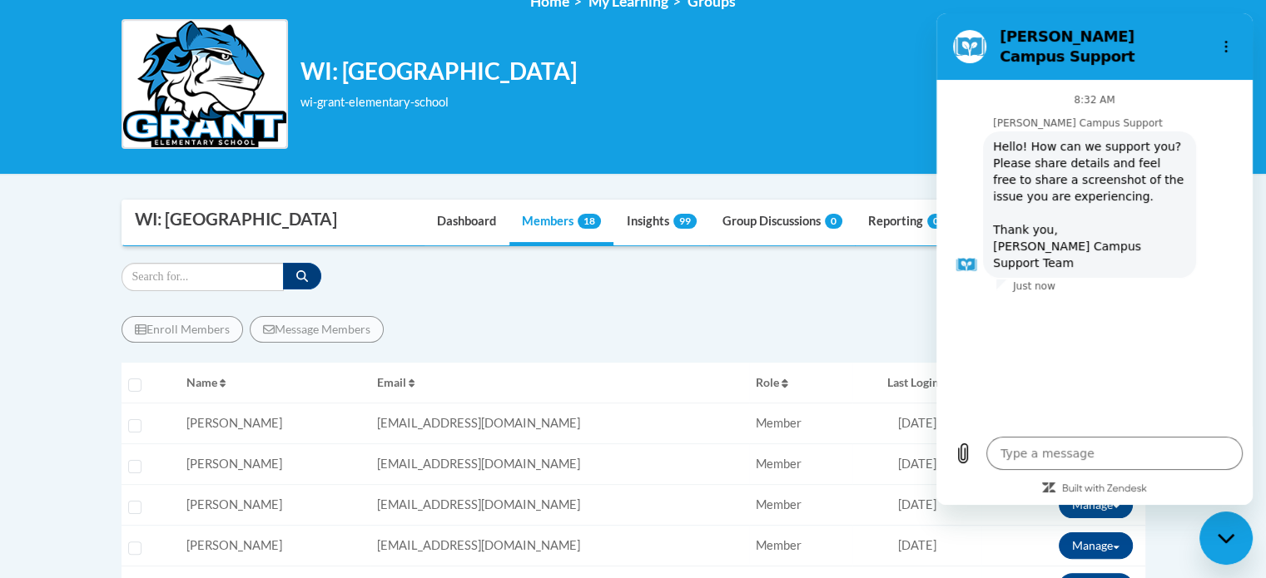
click at [896, 97] on div "WI: Grant Elementary School wi-grant-elementary-school Change Group Change Group" at bounding box center [634, 84] width 1024 height 130
click at [866, 80] on div "WI: Grant Elementary School wi-grant-elementary-school Change Group Change Group" at bounding box center [634, 84] width 1024 height 130
click at [1050, 485] on icon at bounding box center [1048, 488] width 13 height 10
click at [766, 99] on div "WI: Grant Elementary School wi-grant-elementary-school Change Group Change Group" at bounding box center [634, 84] width 1024 height 130
drag, startPoint x: 744, startPoint y: 292, endPoint x: 479, endPoint y: 278, distance: 265.0
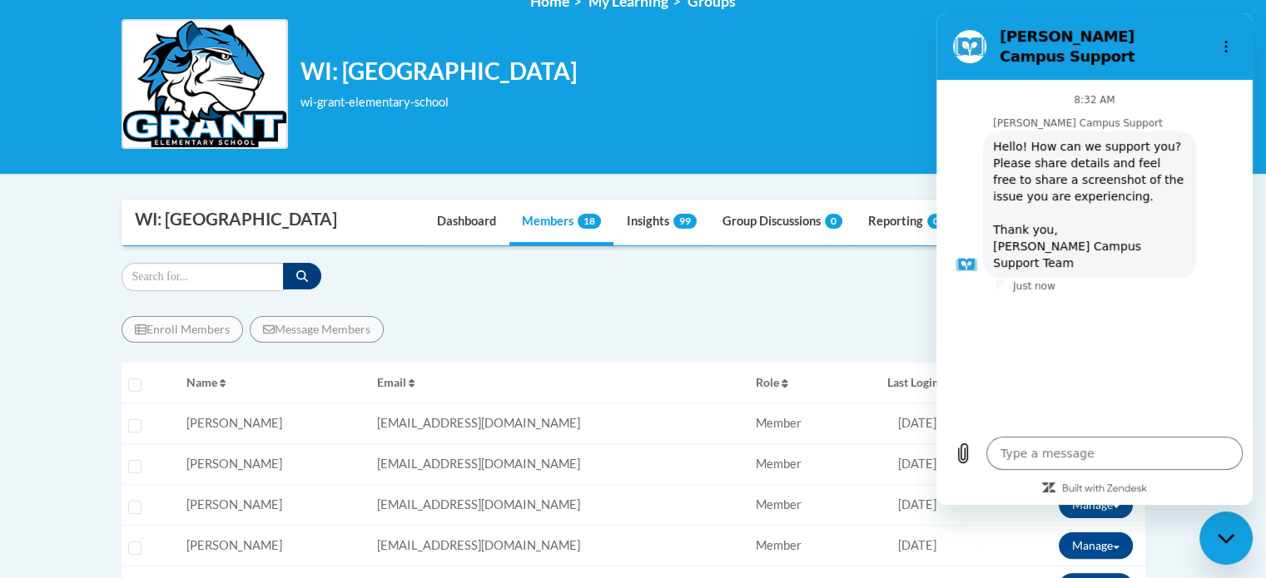
click at [463, 222] on link "Dashboard" at bounding box center [466, 223] width 84 height 45
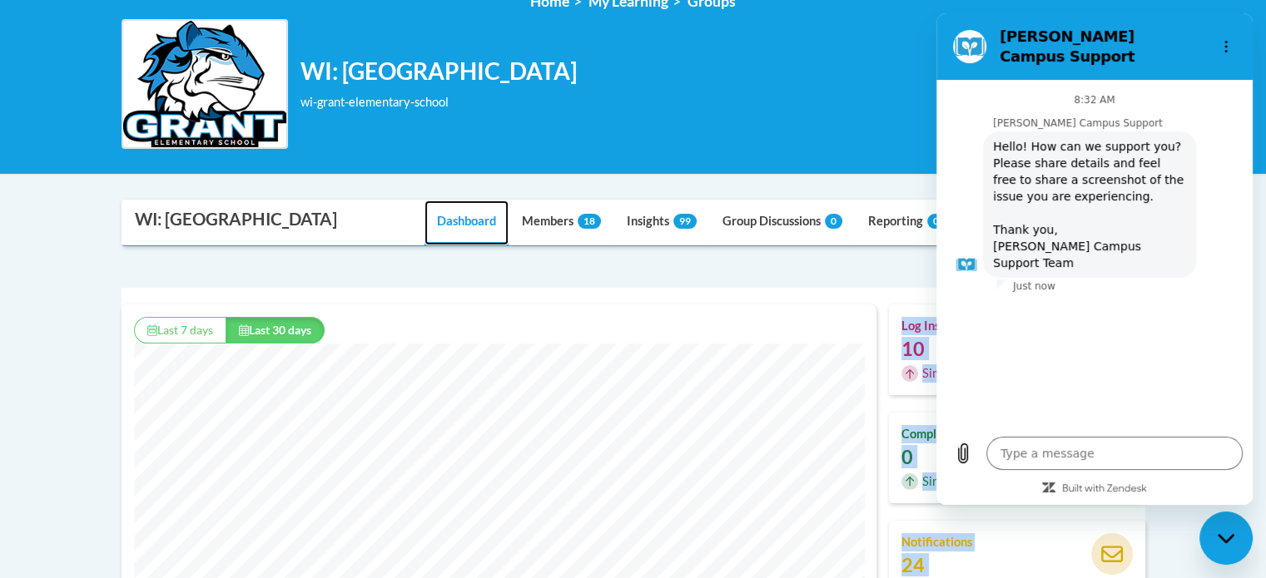
scroll to position [426, 756]
drag, startPoint x: 871, startPoint y: 82, endPoint x: 925, endPoint y: 56, distance: 59.2
click at [872, 80] on div "WI: Grant Elementary School wi-grant-elementary-school Change Group Change Group" at bounding box center [634, 84] width 1024 height 130
click at [1189, 35] on h2 "Cox Campus Support" at bounding box center [1101, 47] width 203 height 40
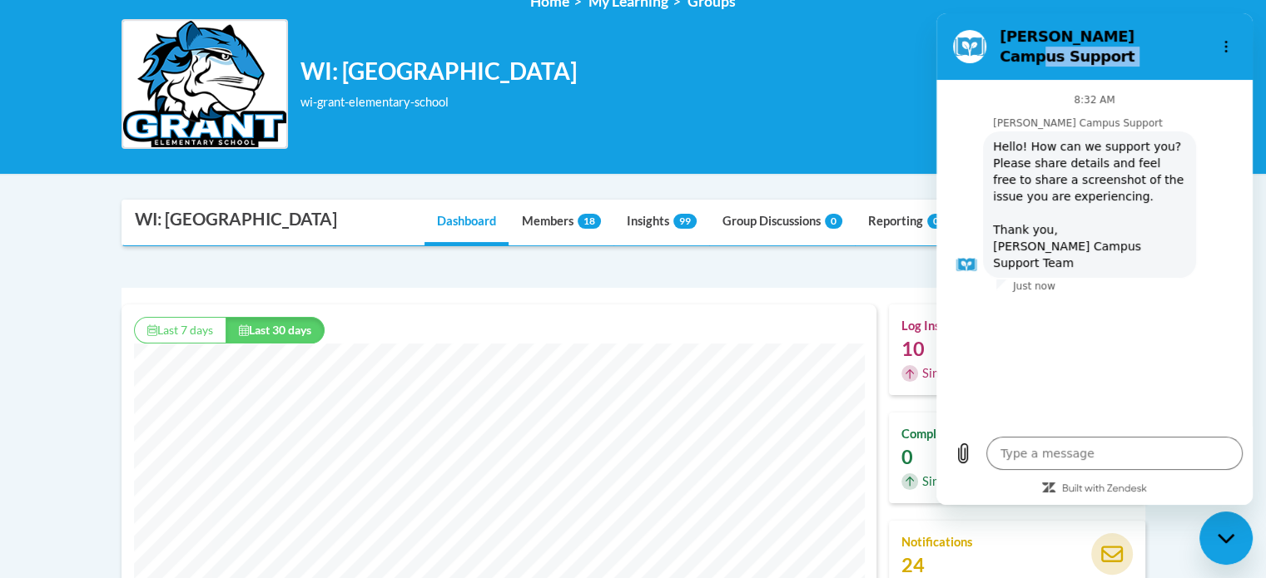
click at [1189, 35] on h2 "Cox Campus Support" at bounding box center [1101, 47] width 203 height 40
click at [1050, 456] on textarea at bounding box center [1114, 453] width 256 height 33
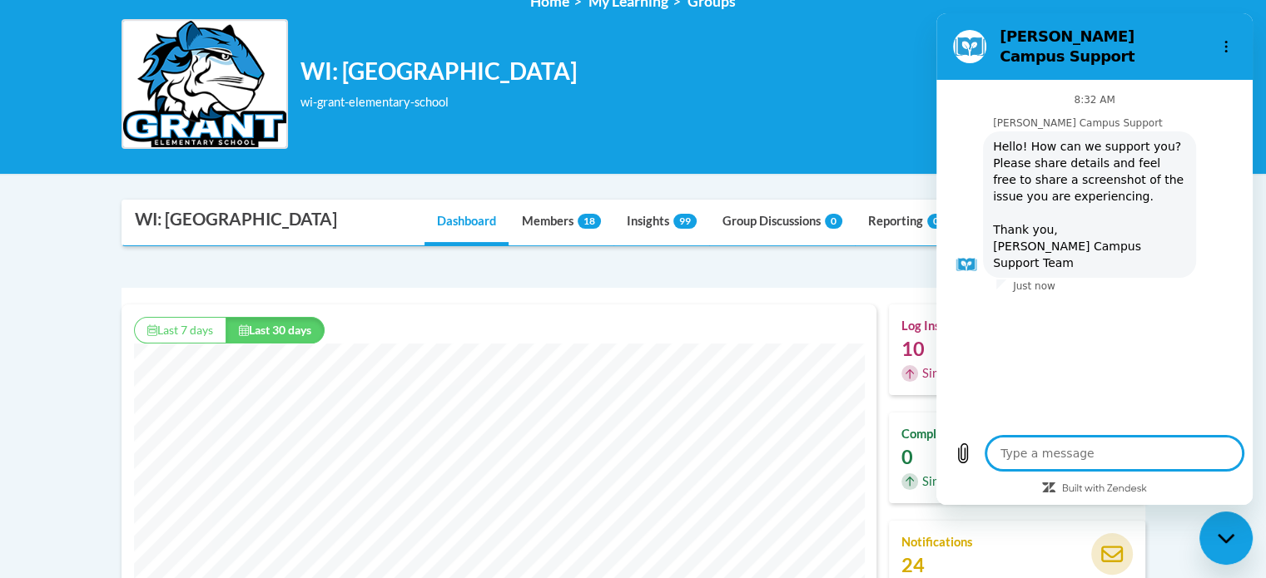
type textarea "I"
type textarea "x"
type textarea "I"
type textarea "x"
type textarea "I h"
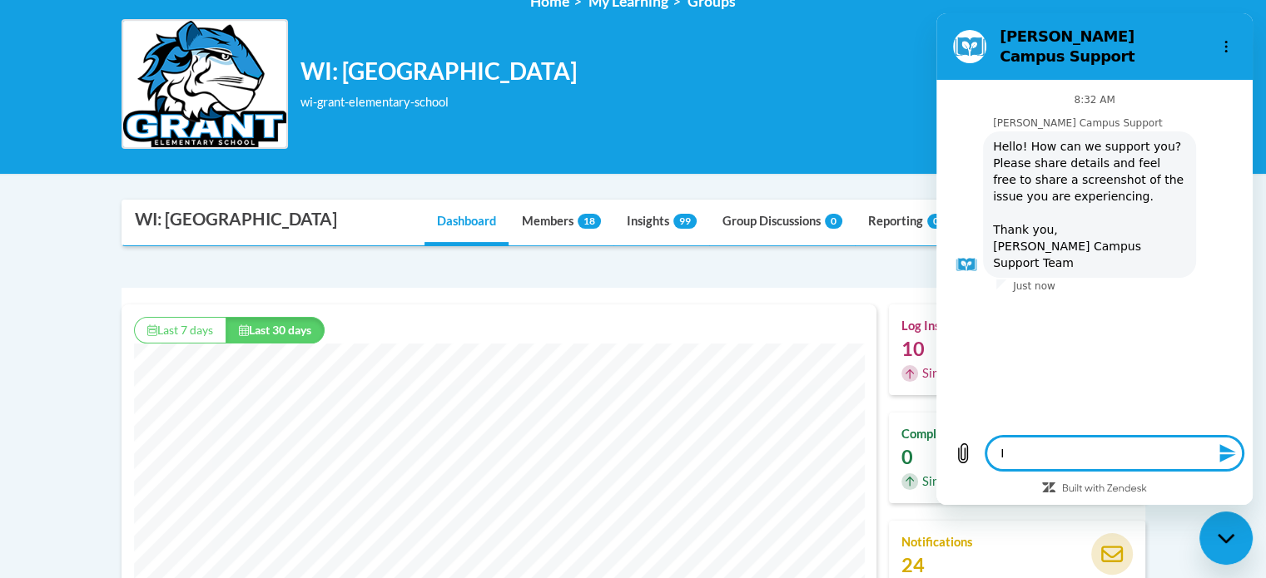
type textarea "x"
type textarea "I hi"
type textarea "x"
type textarea "I hit"
type textarea "x"
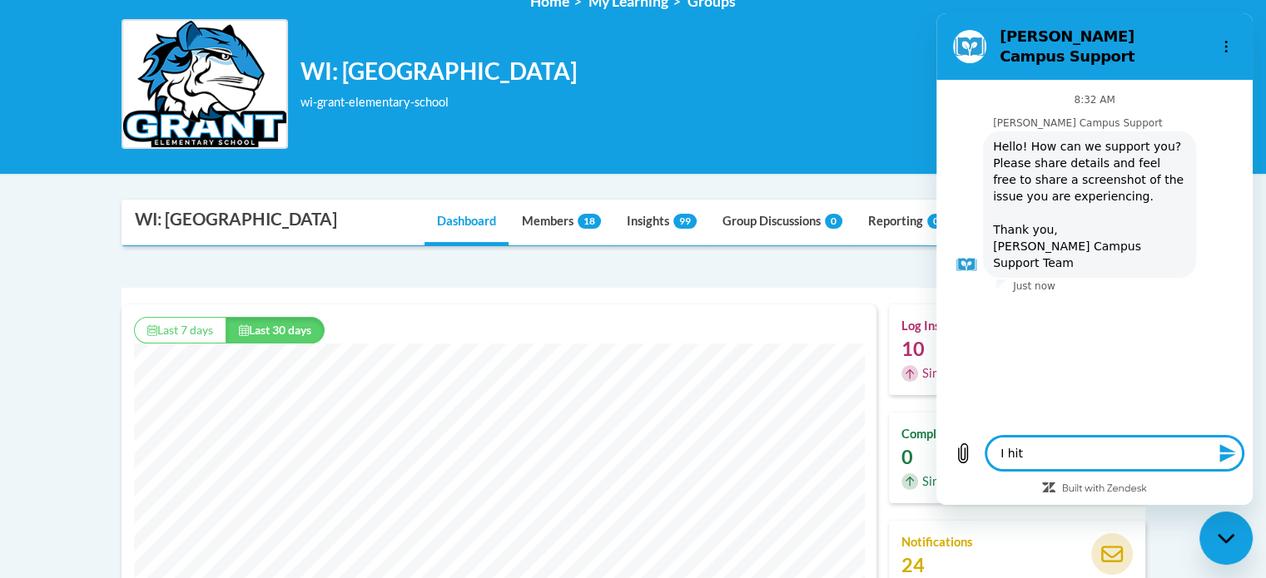
type textarea "I hit"
type textarea "x"
type textarea "I hit t"
type textarea "x"
type textarea "I hit th"
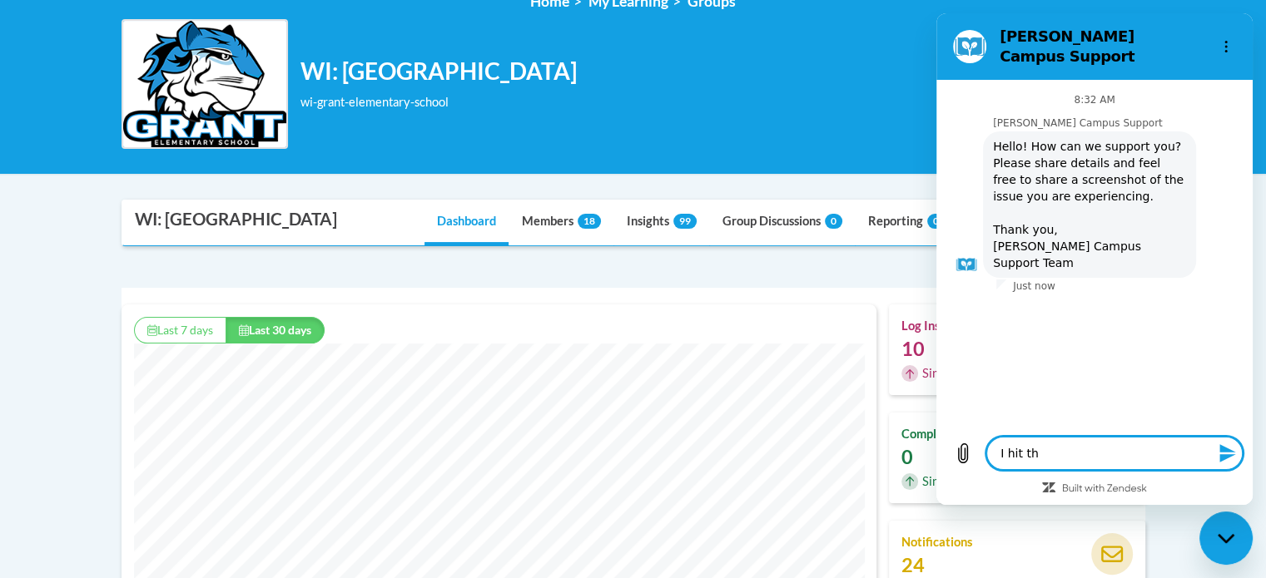
type textarea "x"
type textarea "I hit the"
type textarea "x"
type textarea "I hit the"
type textarea "x"
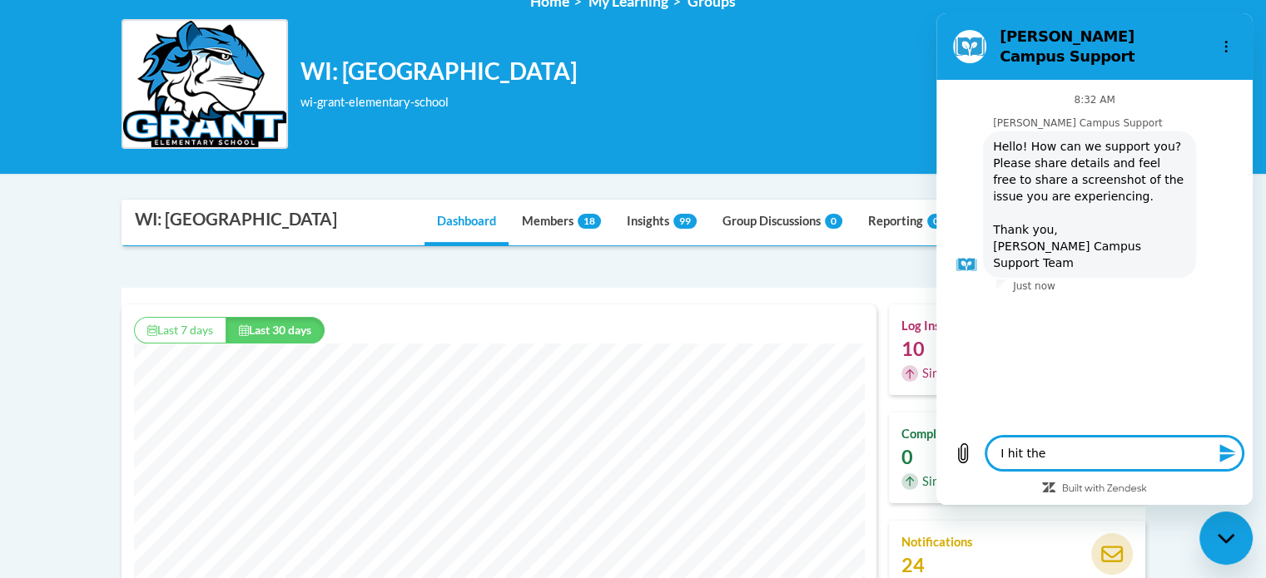
type textarea "I hit the w"
type textarea "x"
type textarea "I hit the wr"
type textarea "x"
type textarea "I hit the wro"
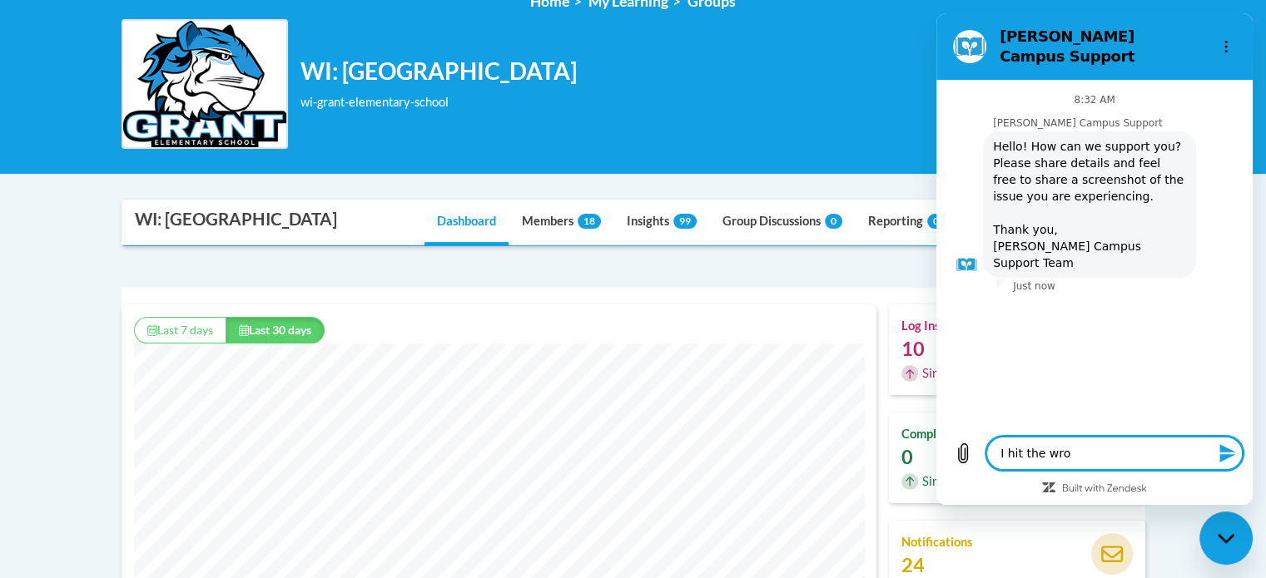
type textarea "x"
type textarea "I hit the wron"
type textarea "x"
type textarea "I hit the wrong"
type textarea "x"
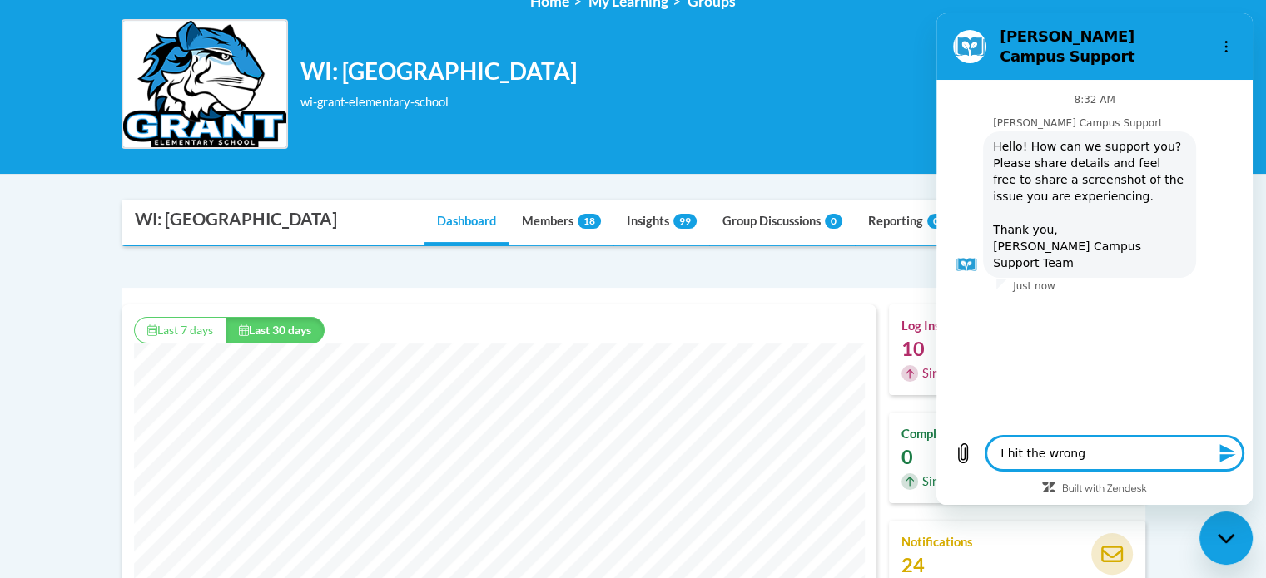
type textarea "I hit the wrong"
type textarea "x"
type textarea "I hit the wrong b"
type textarea "x"
type textarea "I hit the wrong bu"
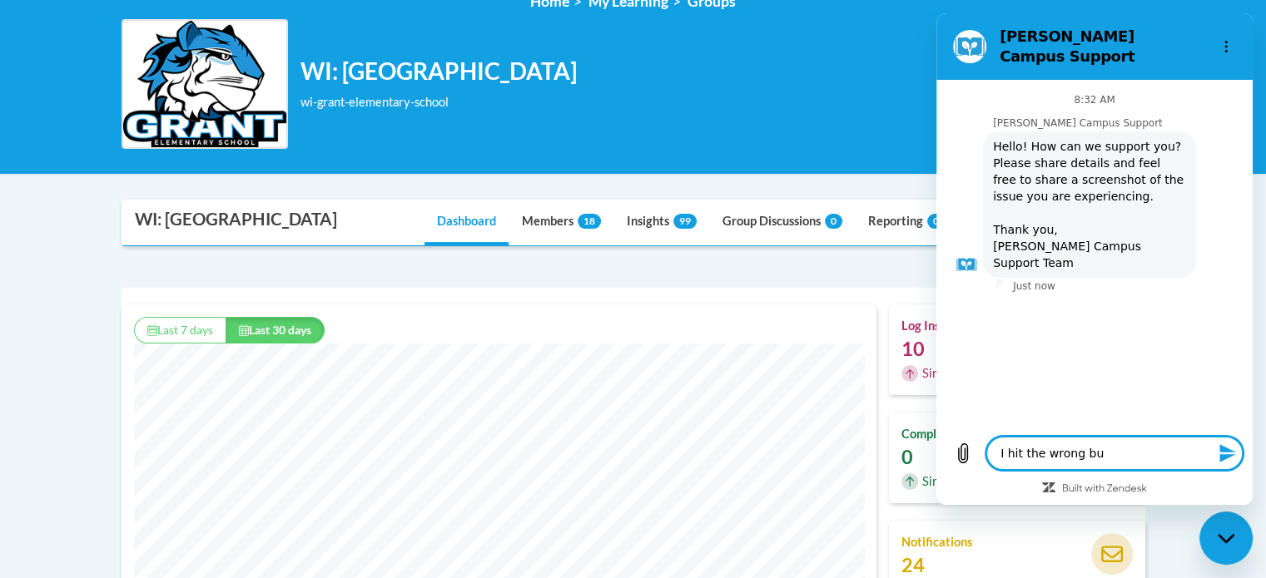
type textarea "x"
type textarea "I hit the wrong but"
type textarea "x"
type textarea "I hit the wrong butt"
type textarea "x"
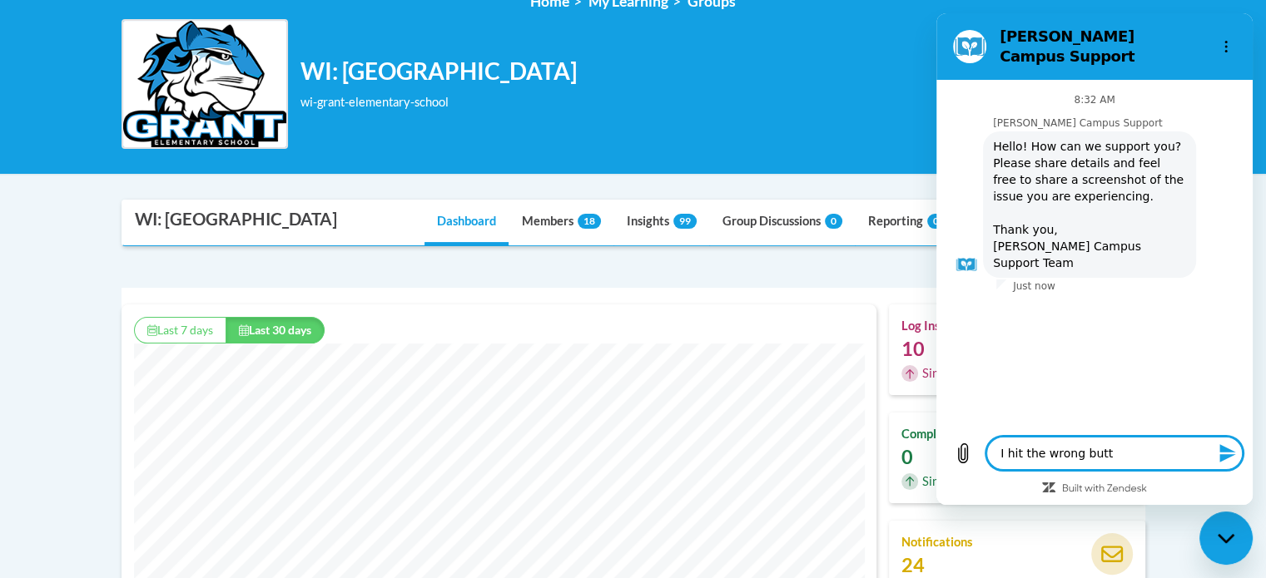
type textarea "I hit the wrong butto"
type textarea "x"
type textarea "I hit the wrong button"
type textarea "x"
type textarea "I hit the wrong button-"
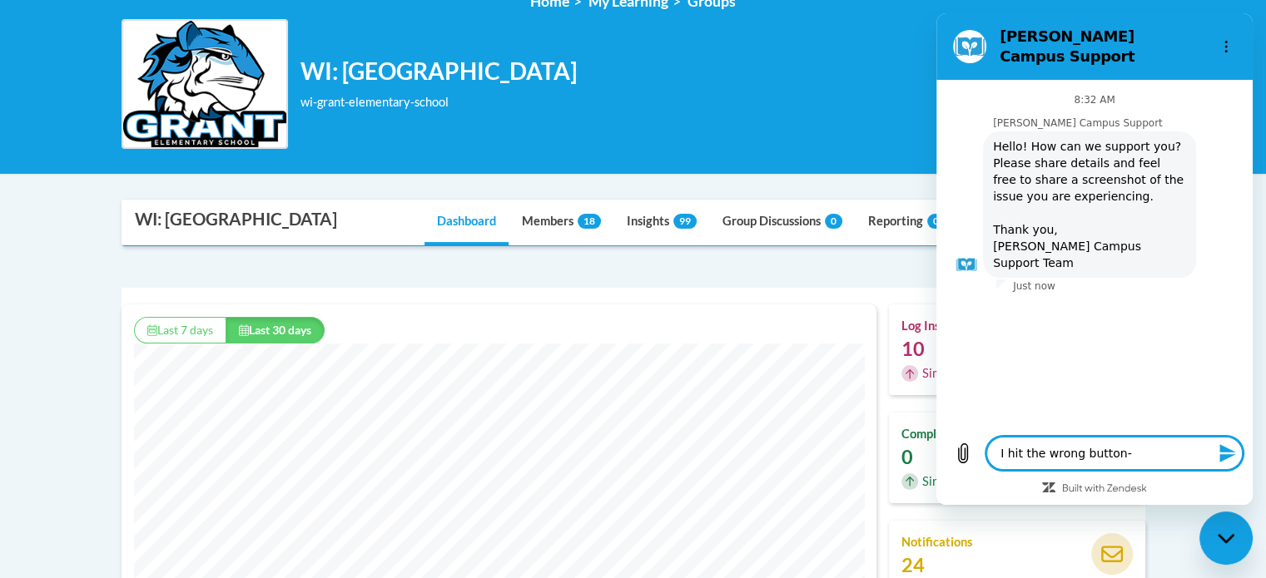
type textarea "x"
type textarea "I hit the wrong button-"
type textarea "x"
type textarea "I hit the wrong button- m"
type textarea "x"
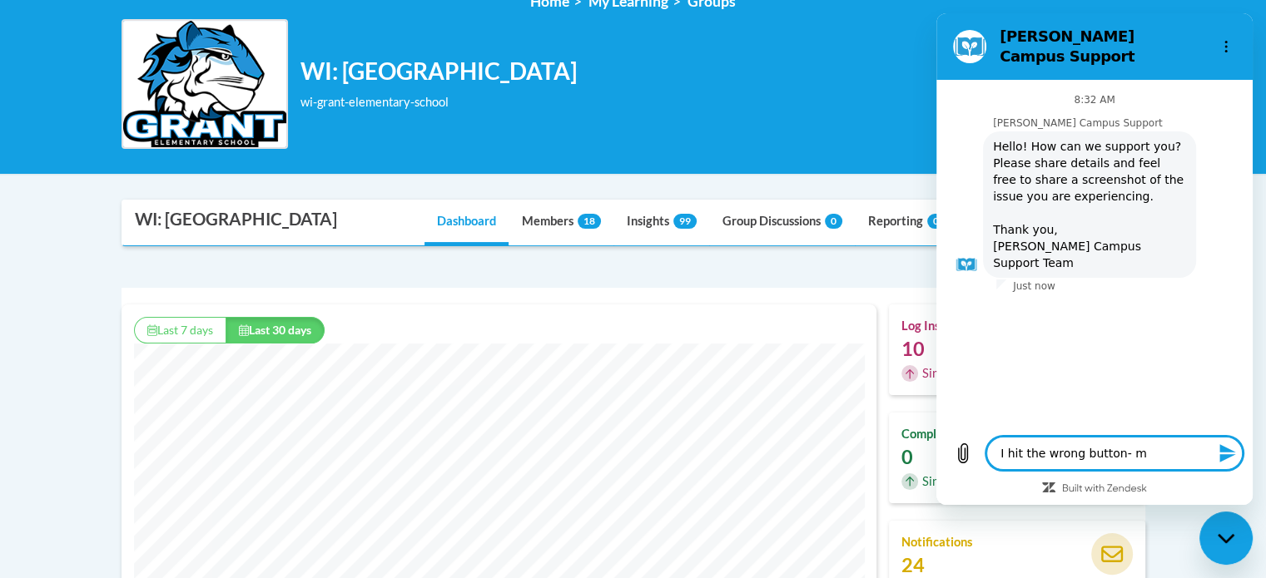
type textarea "I hit the wrong button- my"
type textarea "x"
type textarea "I hit the wrong button- my"
type textarea "x"
type textarea "I hit the wrong button- my a"
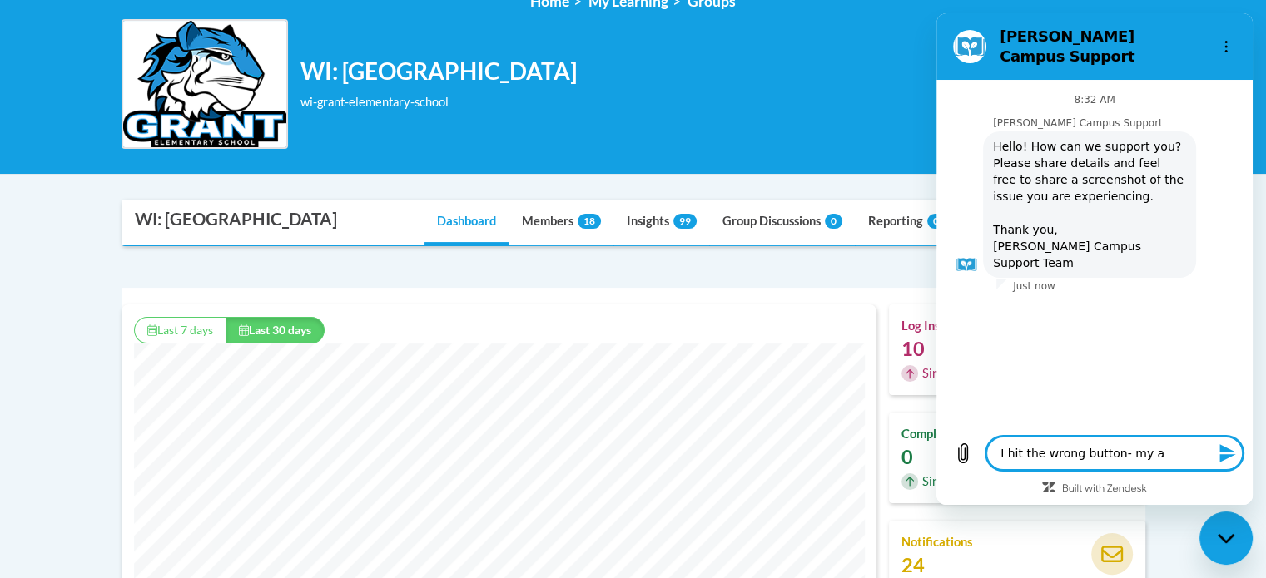
type textarea "x"
type textarea "I hit the wrong button- my ap"
type textarea "x"
type textarea "I hit the wrong button- my apo"
type textarea "x"
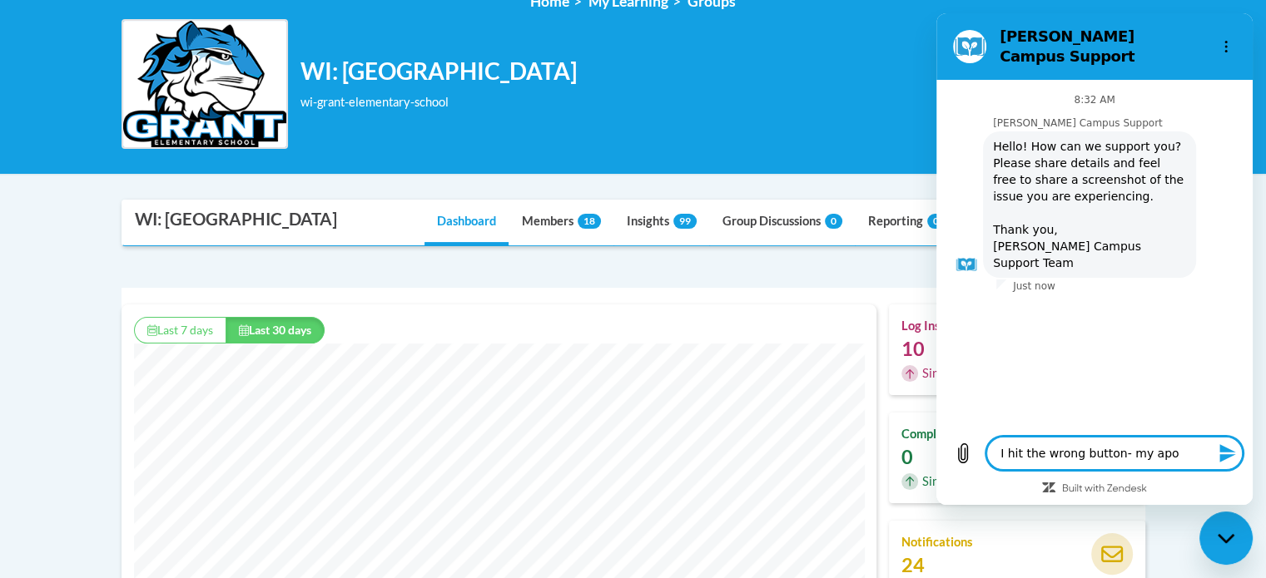
type textarea "I hit the wrong button- my apol"
type textarea "x"
type textarea "I hit the wrong button- my apolo"
type textarea "x"
type textarea "I hit the wrong button- my apolog"
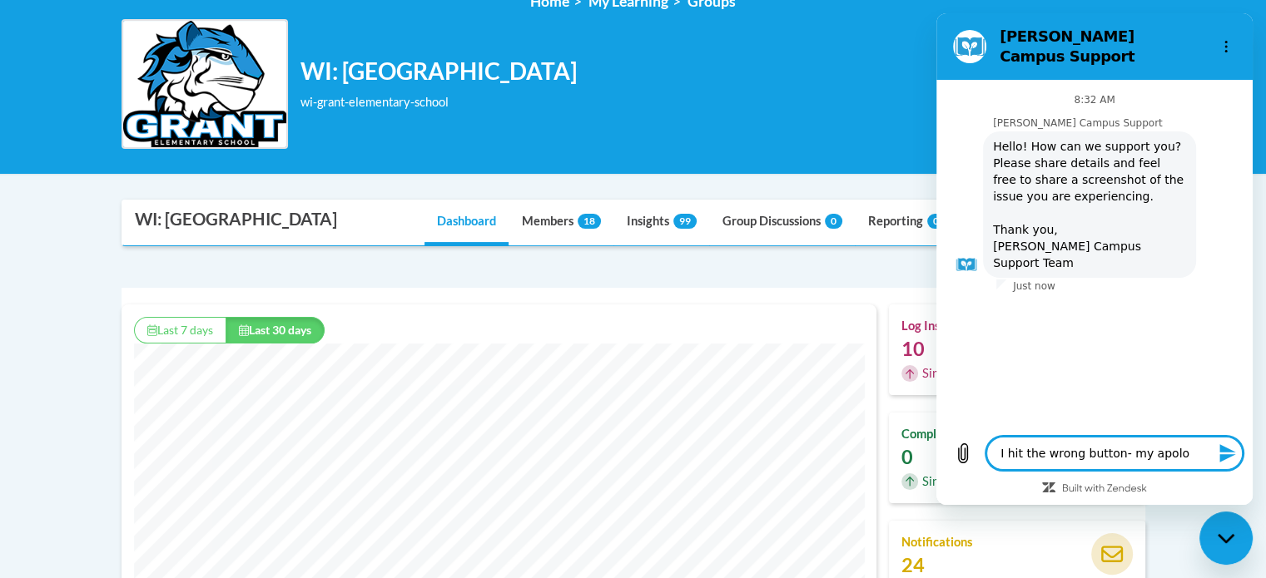
type textarea "x"
type textarea "I hit the wrong button- my apologi"
type textarea "x"
type textarea "I hit the wrong button- my apologie"
type textarea "x"
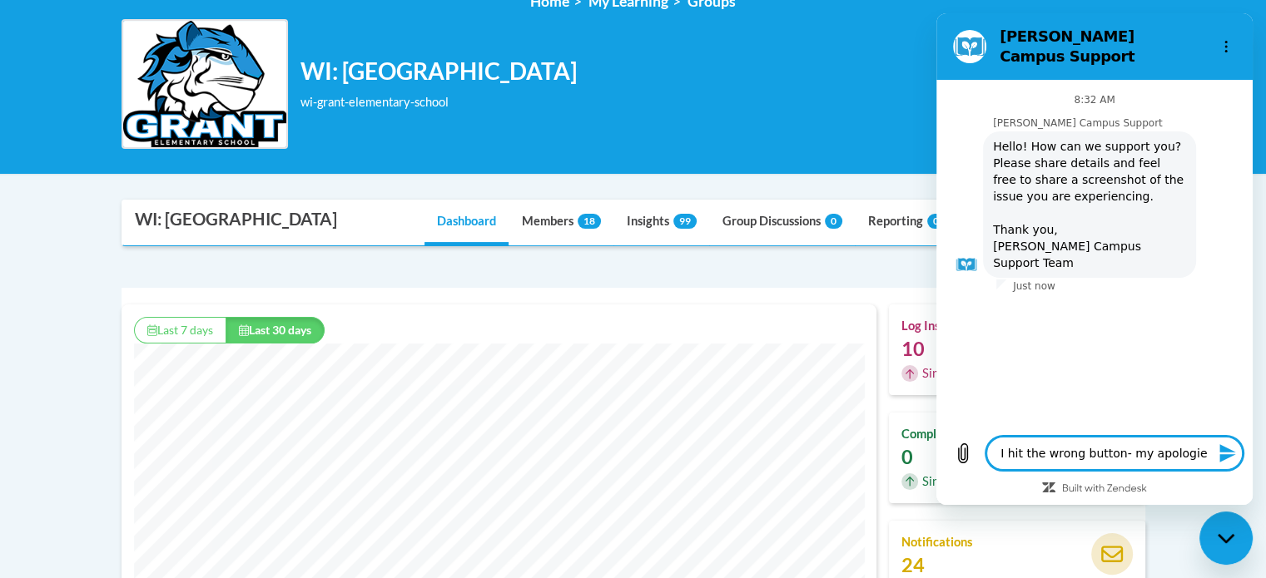
type textarea "I hit the wrong button- my apologies"
type textarea "x"
type textarea "I hit the wrong button- my apologies!"
type textarea "x"
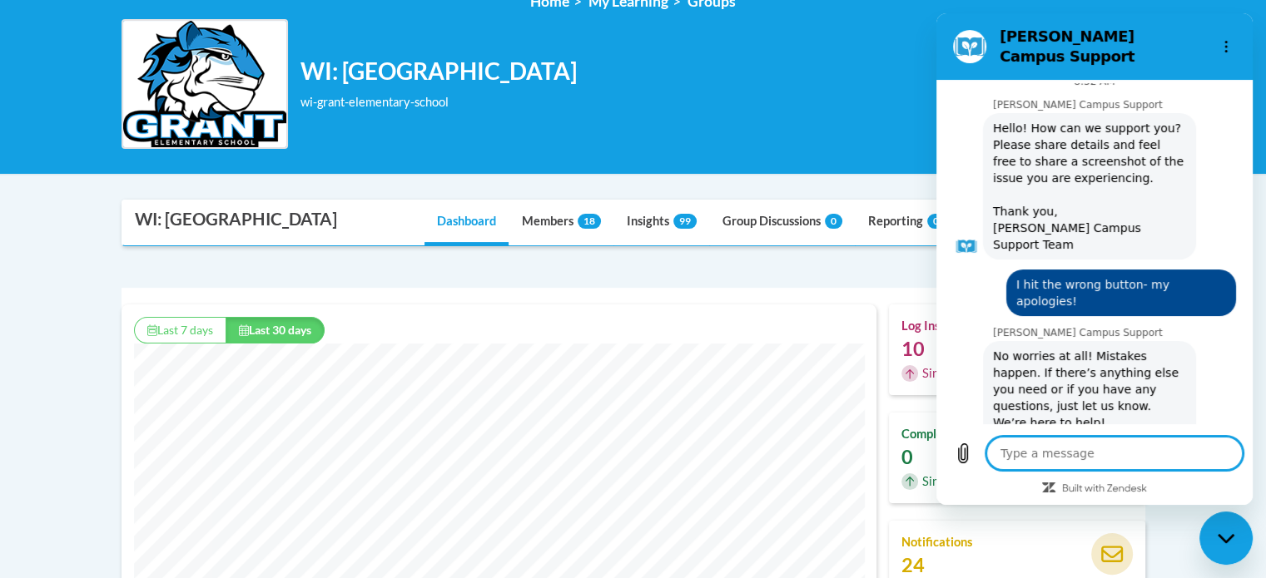
scroll to position [22, 0]
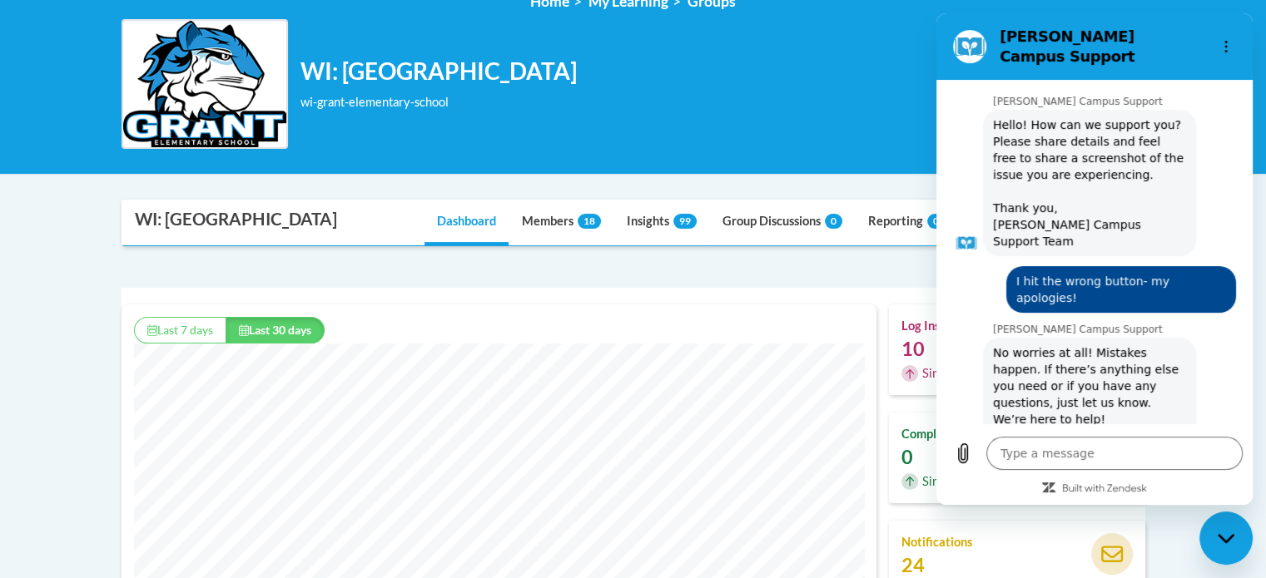
click at [782, 141] on div "WI: Grant Elementary School wi-grant-elementary-school Change Group Change Group" at bounding box center [634, 84] width 1024 height 130
click at [611, 258] on div "Supervisor Modal Window WI: Grant Elementary School Dashboard Members 18 Insigh…" at bounding box center [634, 510] width 1024 height 620
click at [612, 258] on div "Supervisor Modal Window WI: Grant Elementary School Dashboard Members 18 Insigh…" at bounding box center [634, 510] width 1024 height 620
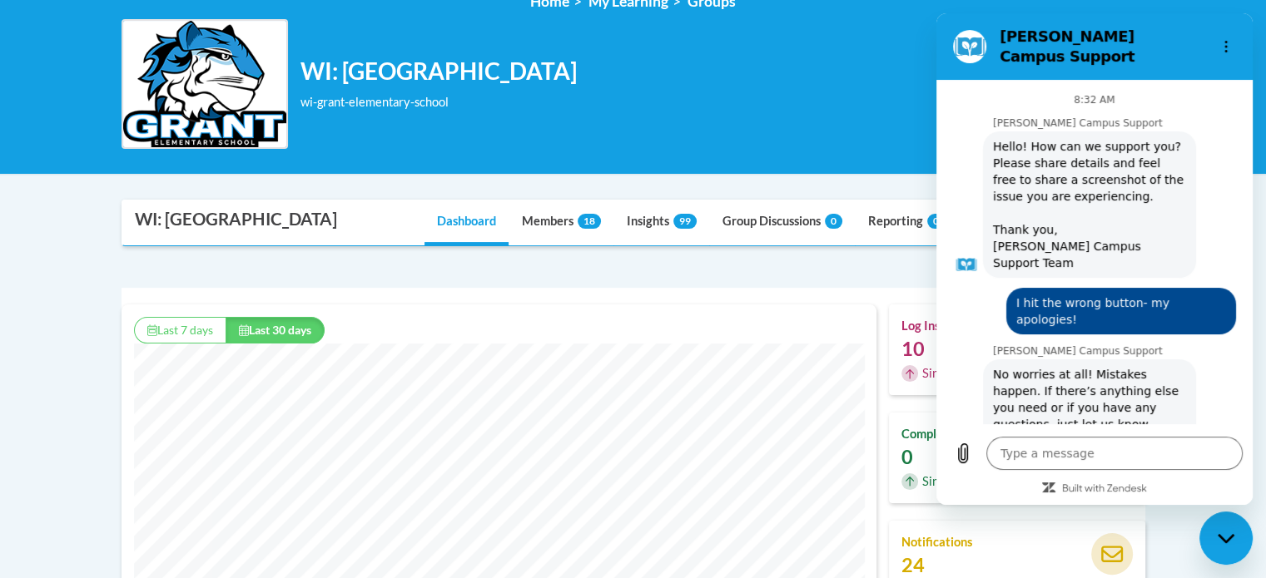
click at [809, 109] on div "WI: Grant Elementary School wi-grant-elementary-school Change Group Change Group" at bounding box center [634, 84] width 1024 height 130
click at [809, 107] on div "WI: Grant Elementary School wi-grant-elementary-school Change Group Change Group" at bounding box center [634, 84] width 1024 height 130
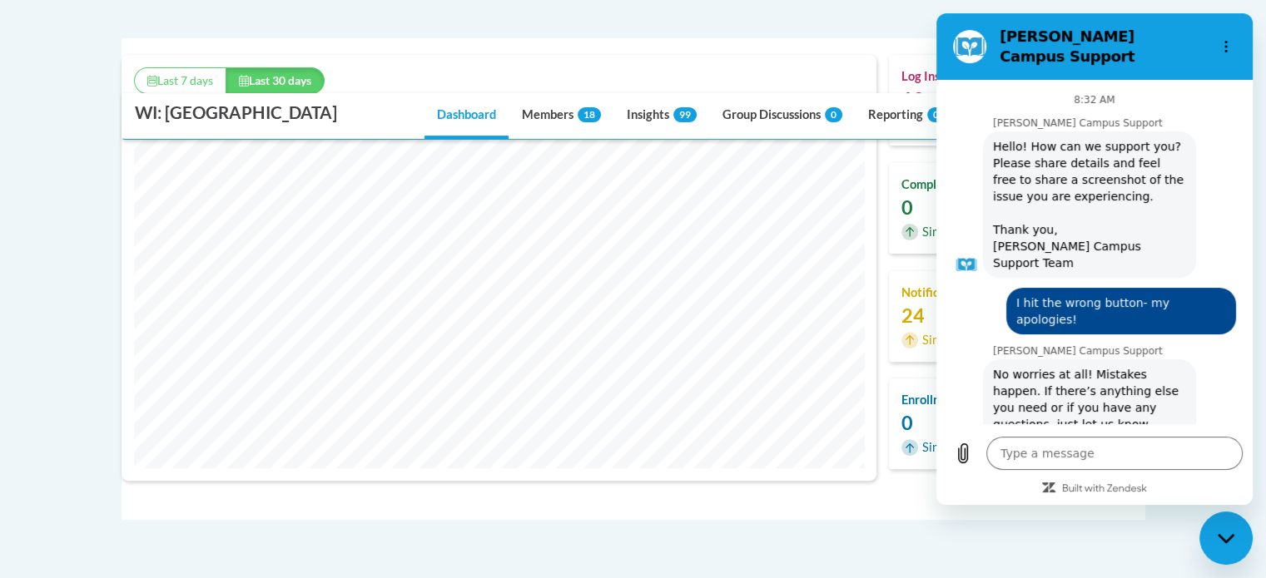
scroll to position [416, 0]
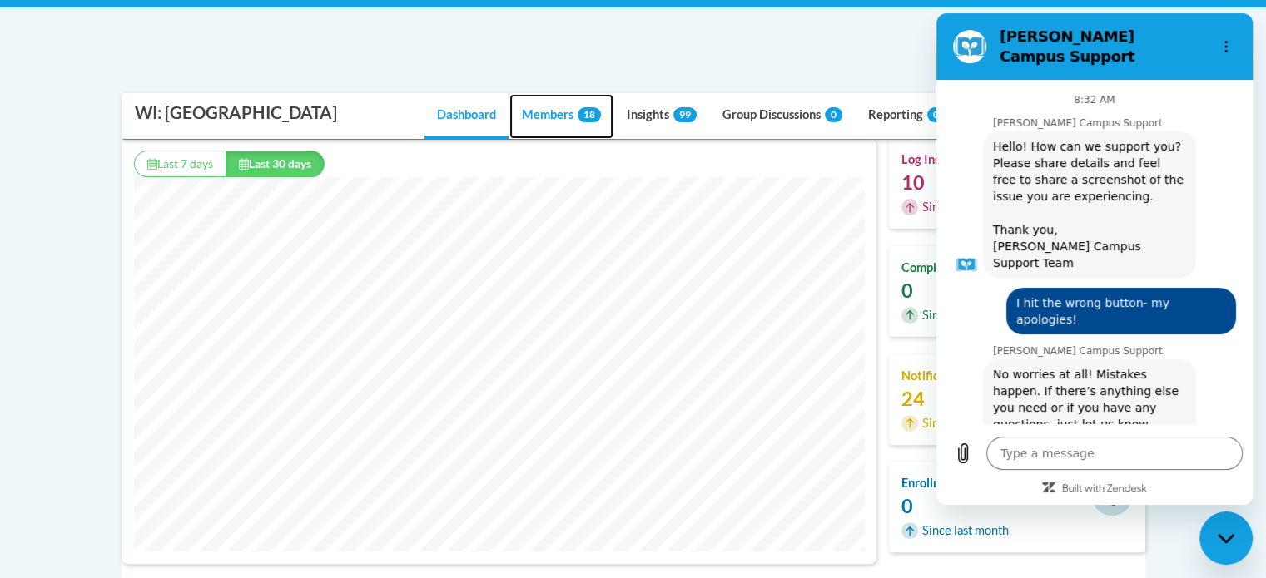
click at [558, 117] on link "Members 18" at bounding box center [561, 116] width 104 height 45
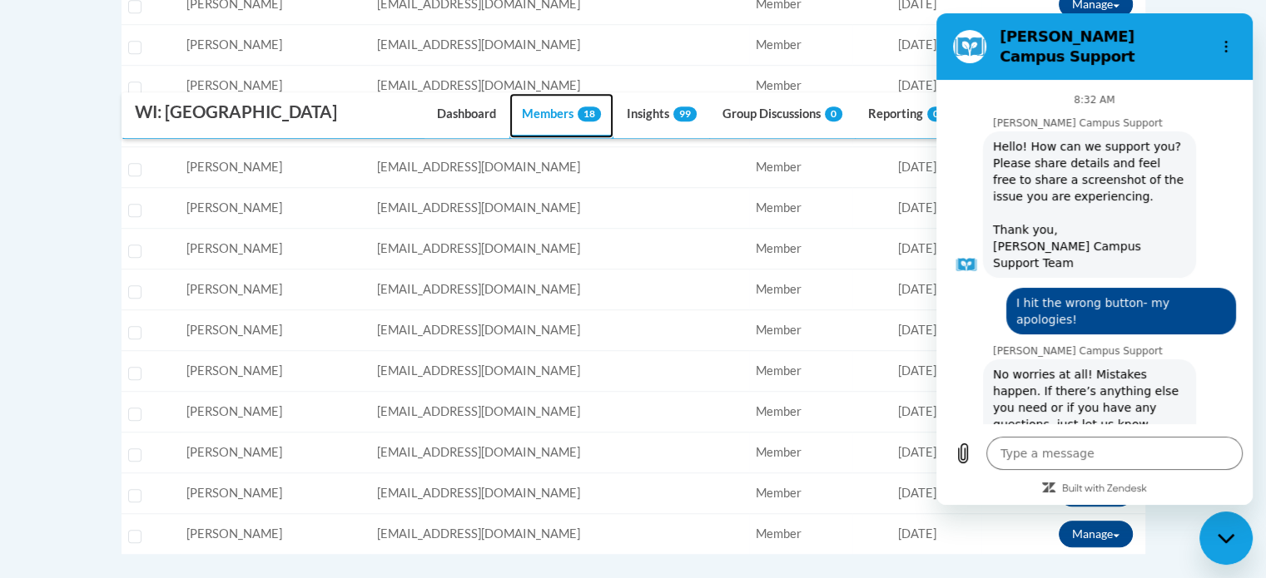
scroll to position [916, 0]
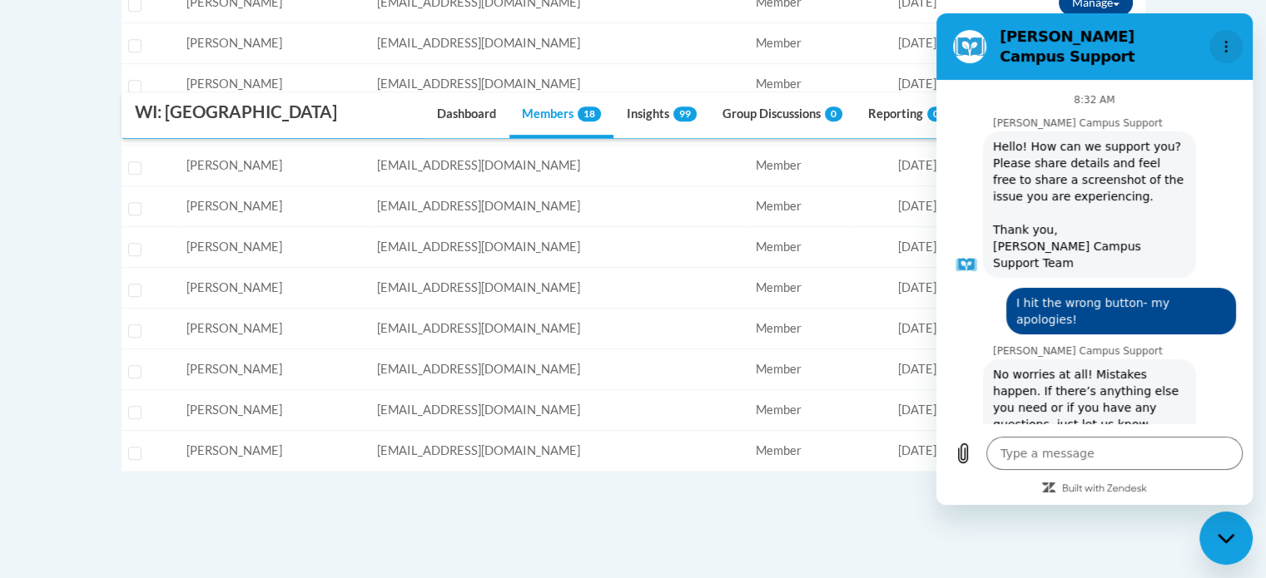
click at [1225, 40] on icon "Options menu" at bounding box center [1225, 46] width 13 height 13
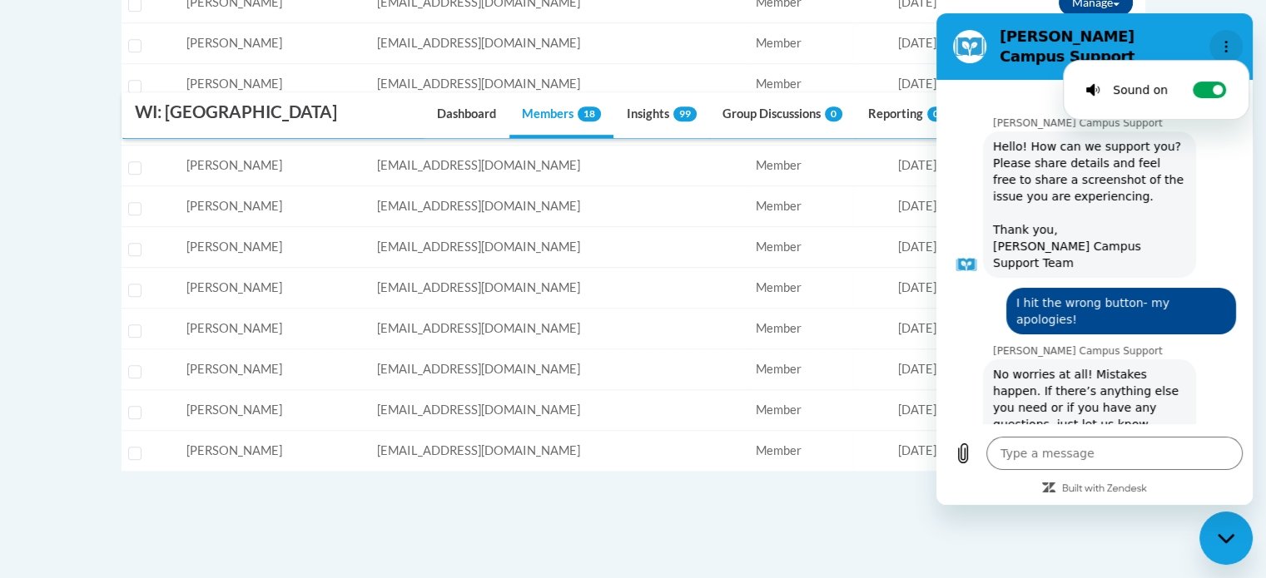
click at [1216, 33] on button "Options menu" at bounding box center [1225, 46] width 33 height 33
click at [45, 82] on body "This site uses cookies to help improve your learning experience. By continuing …" at bounding box center [633, 51] width 1266 height 1935
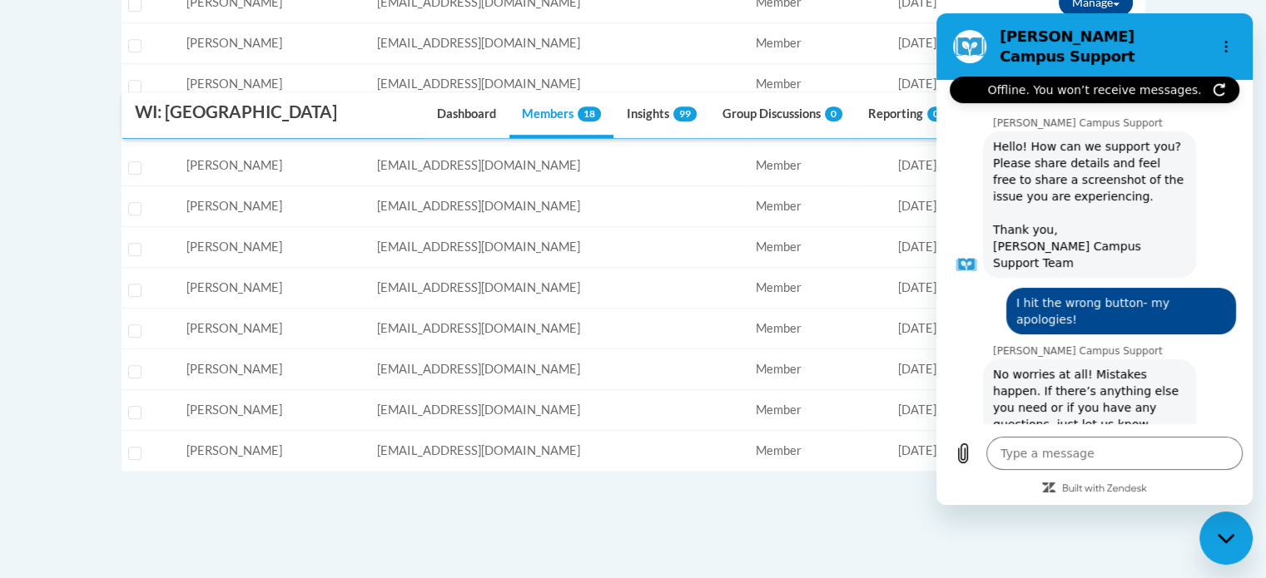
scroll to position [22, 0]
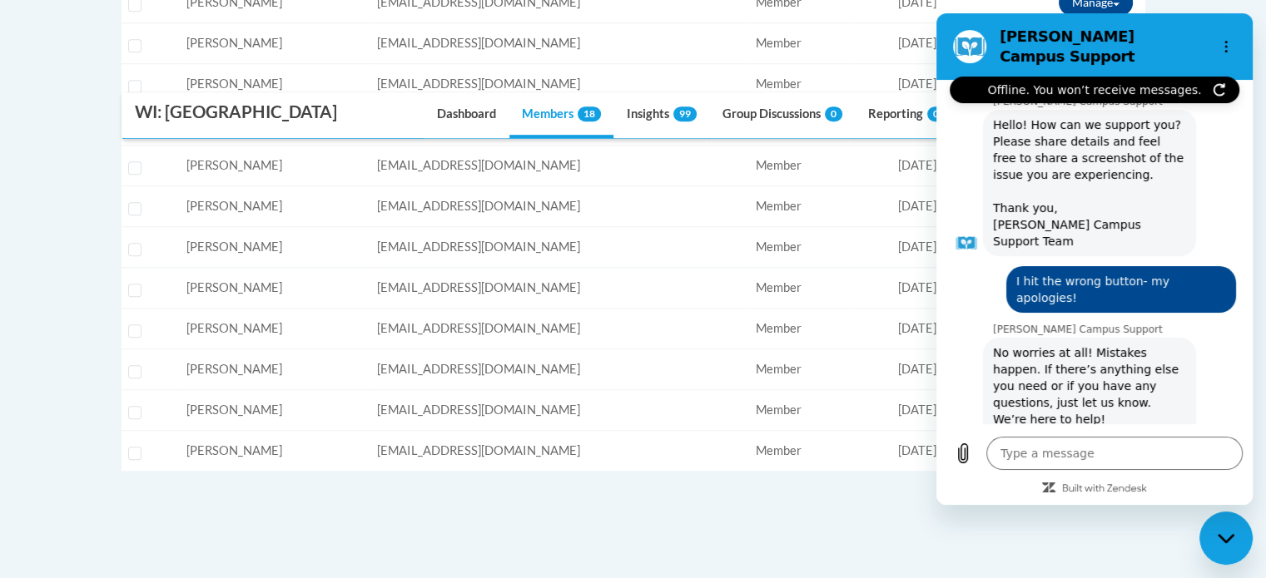
type textarea "x"
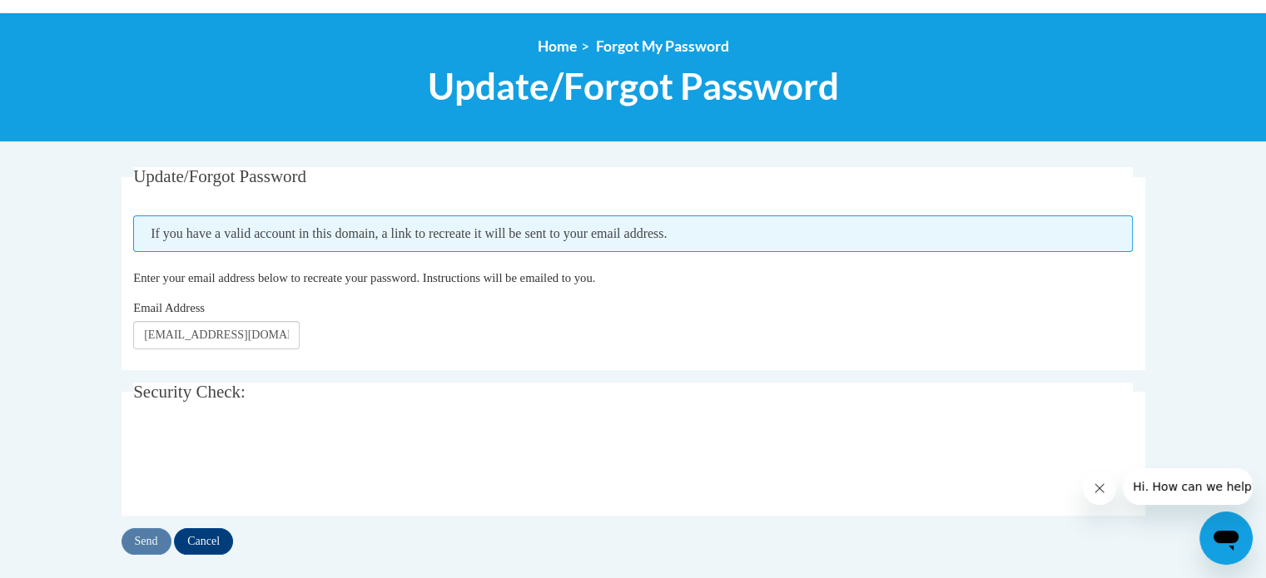
scroll to position [166, 0]
